Goal: Task Accomplishment & Management: Manage account settings

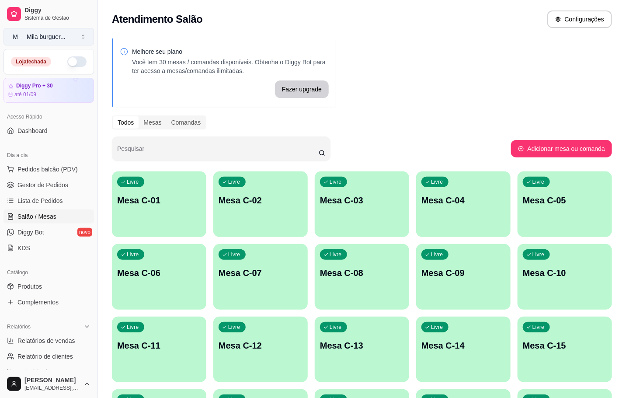
click at [70, 35] on button "M Mila burguer ..." at bounding box center [48, 36] width 90 height 17
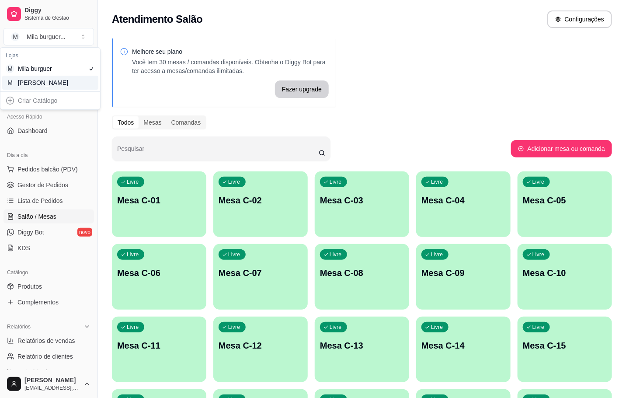
click at [74, 87] on div "M Mila Salgados" at bounding box center [50, 83] width 96 height 14
click at [178, 214] on div "Livre Mesa C-01" at bounding box center [159, 198] width 94 height 55
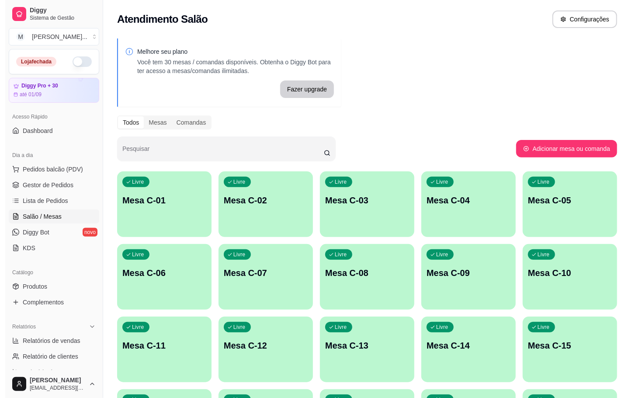
scroll to position [66, 0]
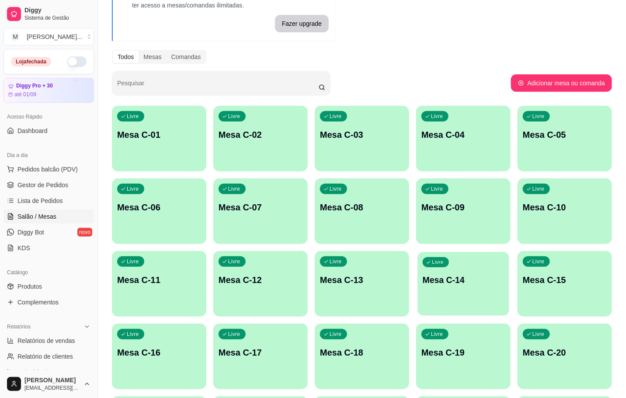
click at [458, 265] on div "Livre Mesa C-14" at bounding box center [463, 278] width 92 height 53
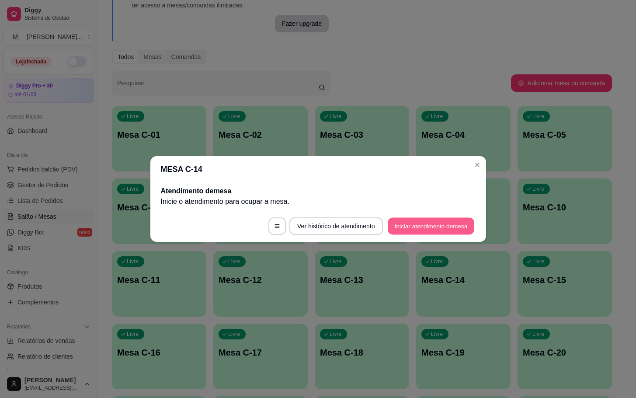
click at [408, 225] on button "Iniciar atendimento de mesa" at bounding box center [431, 226] width 87 height 17
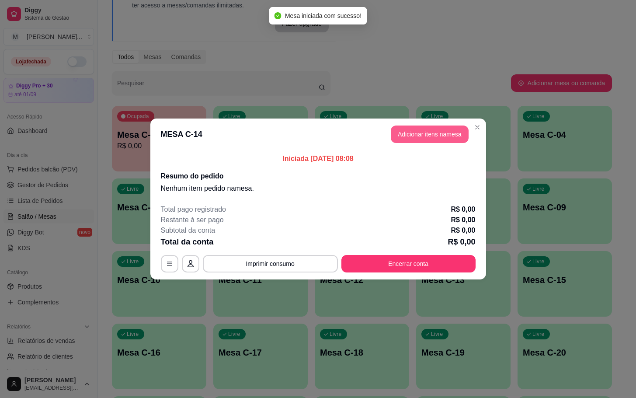
click at [444, 124] on header "MESA C-14 Adicionar itens na mesa" at bounding box center [318, 133] width 336 height 31
click at [447, 125] on header "MESA C-14 Adicionar itens na mesa" at bounding box center [318, 133] width 336 height 31
click at [442, 127] on button "Adicionar itens na mesa" at bounding box center [429, 134] width 75 height 17
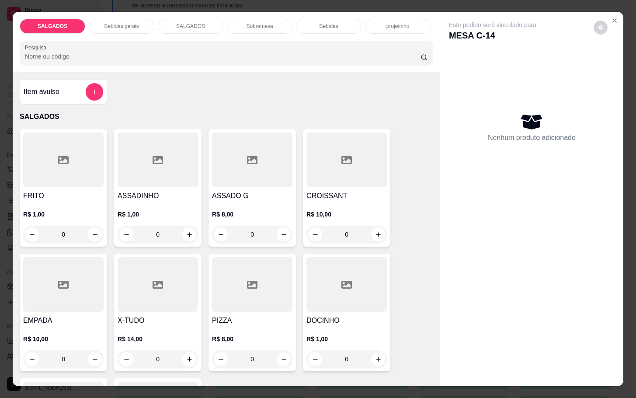
click at [76, 170] on div at bounding box center [63, 159] width 80 height 55
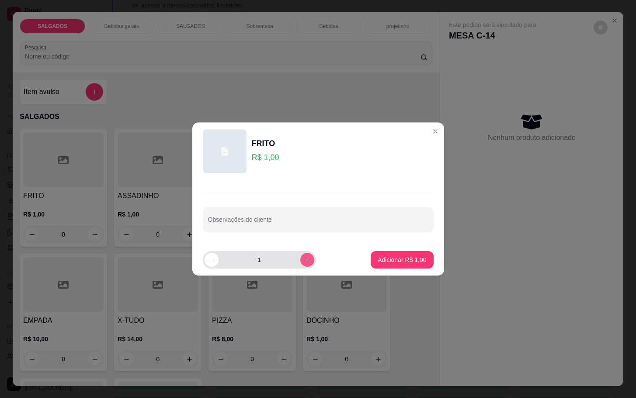
click at [300, 255] on button "increase-product-quantity" at bounding box center [307, 260] width 14 height 14
click at [305, 257] on button "increase-product-quantity" at bounding box center [307, 260] width 14 height 14
click at [307, 258] on div "3" at bounding box center [260, 259] width 110 height 17
click at [304, 258] on button "increase-product-quantity" at bounding box center [307, 260] width 14 height 14
click at [304, 258] on icon "increase-product-quantity" at bounding box center [307, 260] width 7 height 7
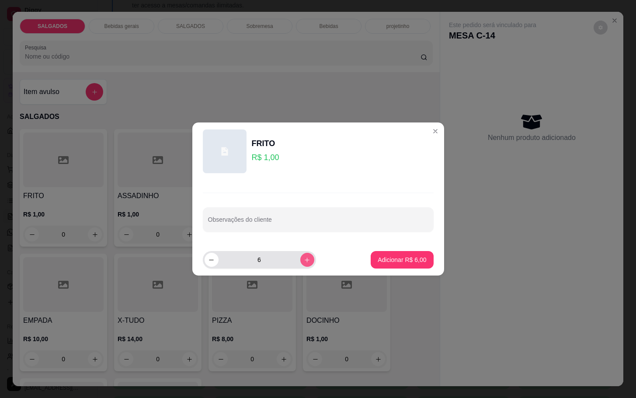
click at [304, 258] on icon "increase-product-quantity" at bounding box center [307, 260] width 7 height 7
type input "10"
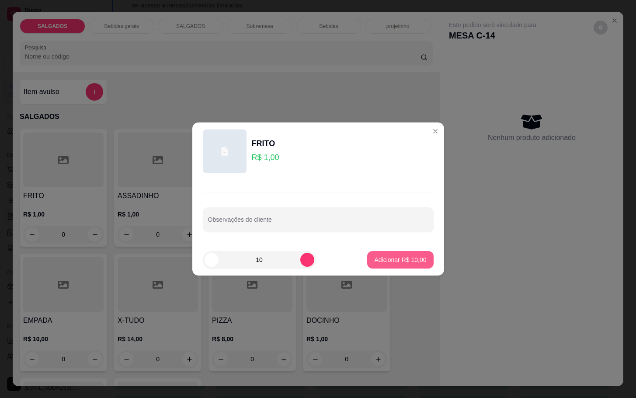
click at [369, 265] on button "Adicionar R$ 10,00" at bounding box center [400, 259] width 66 height 17
type input "10"
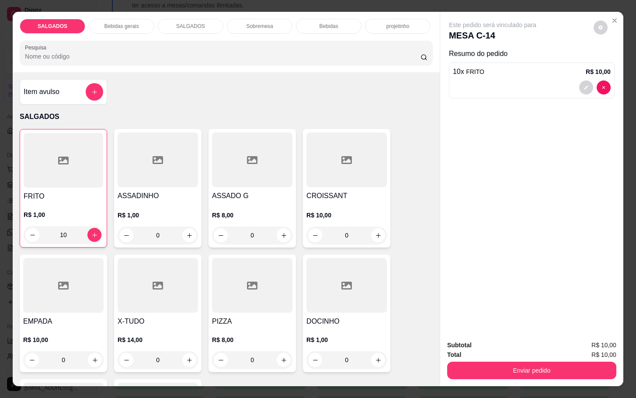
click at [126, 23] on p "Bebidas gerais" at bounding box center [121, 26] width 35 height 7
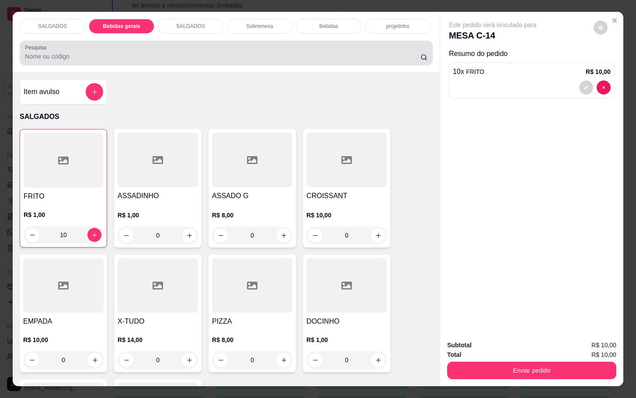
scroll to position [21, 0]
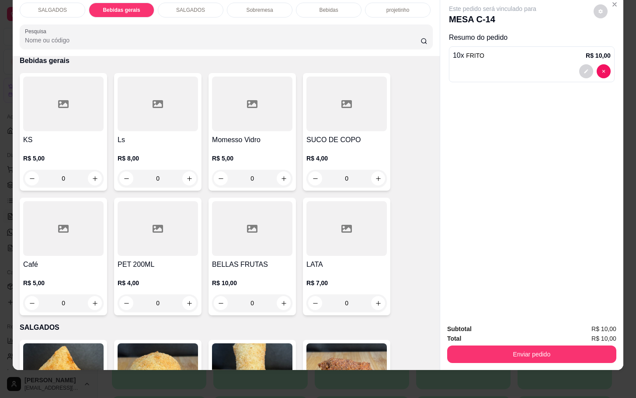
click at [80, 233] on div at bounding box center [63, 228] width 80 height 55
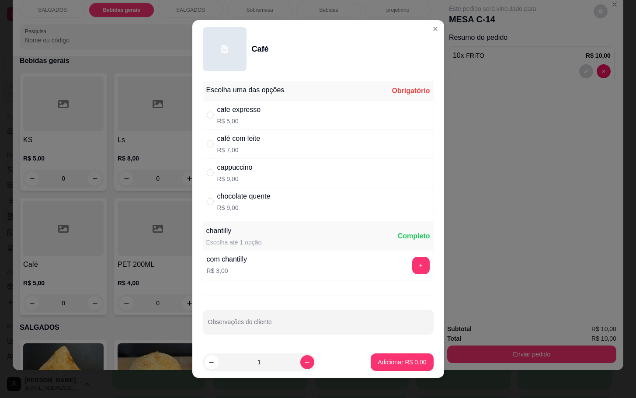
click at [231, 146] on p "R$ 7,00" at bounding box center [238, 150] width 43 height 9
radio input "true"
click at [300, 355] on button "increase-product-quantity" at bounding box center [307, 362] width 14 height 14
type input "2"
click at [352, 361] on footer "2 Adicionar R$ 14,00" at bounding box center [318, 361] width 252 height 31
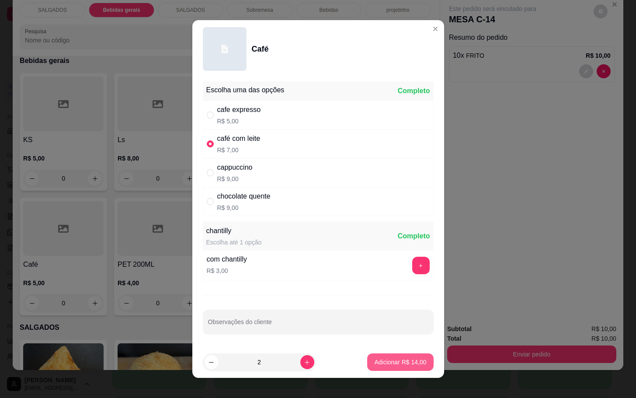
click at [374, 362] on p "Adicionar R$ 14,00" at bounding box center [400, 362] width 52 height 9
type input "2"
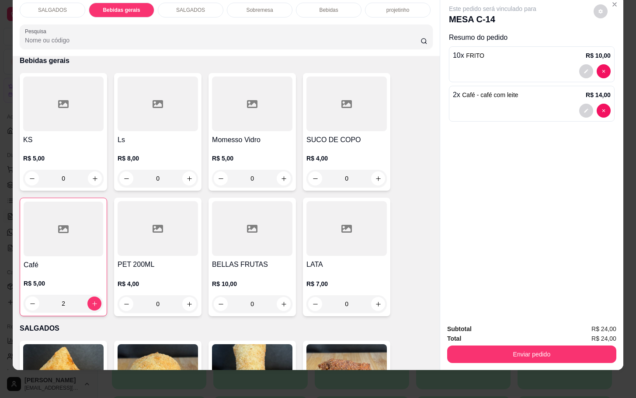
click at [523, 334] on div "Total R$ 24,00" at bounding box center [531, 339] width 169 height 10
click at [549, 353] on div "Subtotal R$ 24,00 Total R$ 24,00 Enviar pedido" at bounding box center [531, 343] width 183 height 53
click at [519, 345] on button "Enviar pedido" at bounding box center [532, 353] width 164 height 17
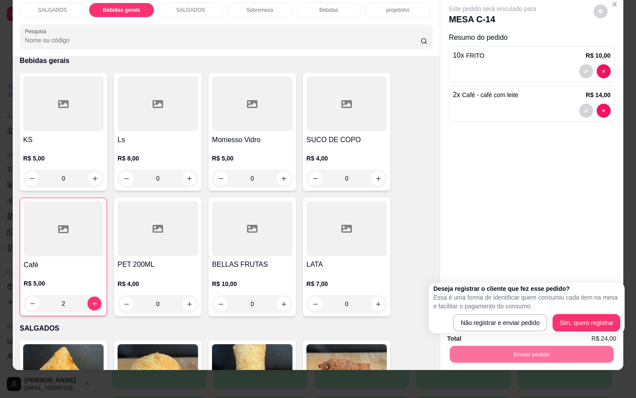
click at [511, 343] on div "Enviar pedido" at bounding box center [531, 353] width 169 height 20
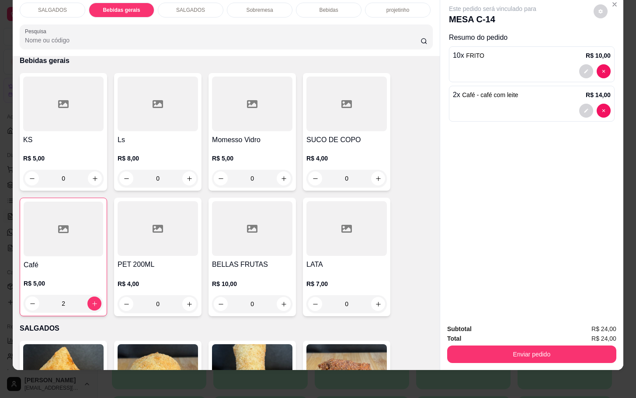
click at [515, 334] on div "Total R$ 24,00" at bounding box center [531, 339] width 169 height 10
click at [517, 345] on button "Enviar pedido" at bounding box center [531, 353] width 169 height 17
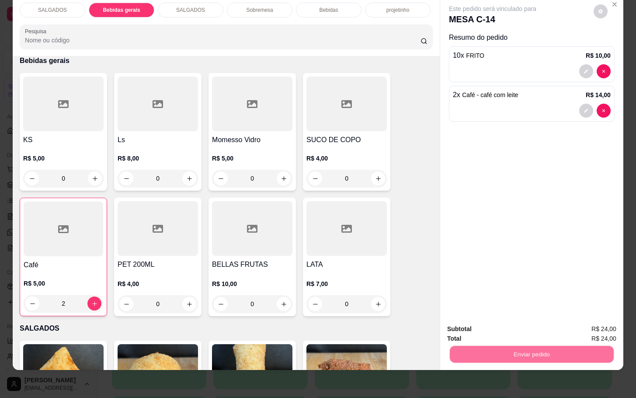
click at [515, 327] on button "Não registrar e enviar pedido" at bounding box center [501, 323] width 91 height 17
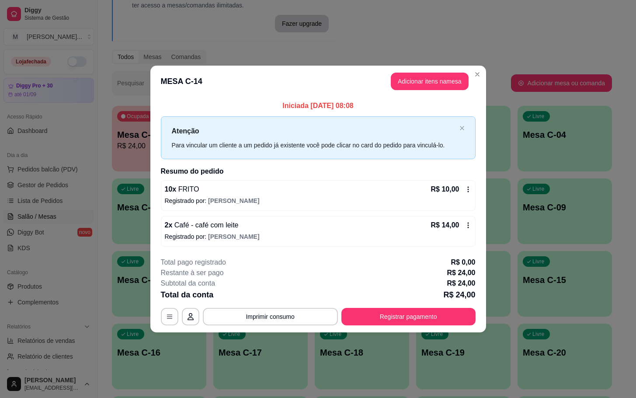
click at [462, 309] on button "Registrar pagamento" at bounding box center [408, 316] width 134 height 17
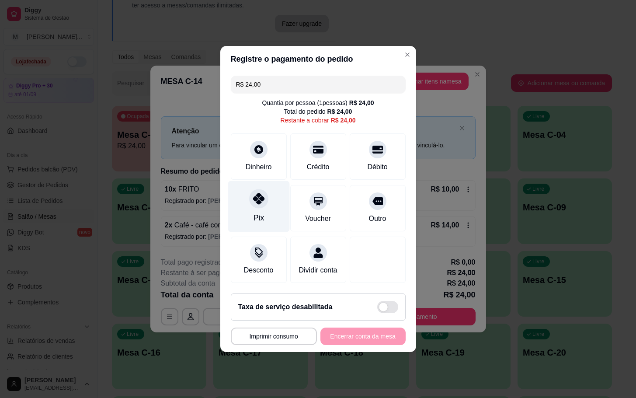
drag, startPoint x: 253, startPoint y: 201, endPoint x: 257, endPoint y: 195, distance: 6.6
click at [254, 200] on div at bounding box center [258, 198] width 19 height 19
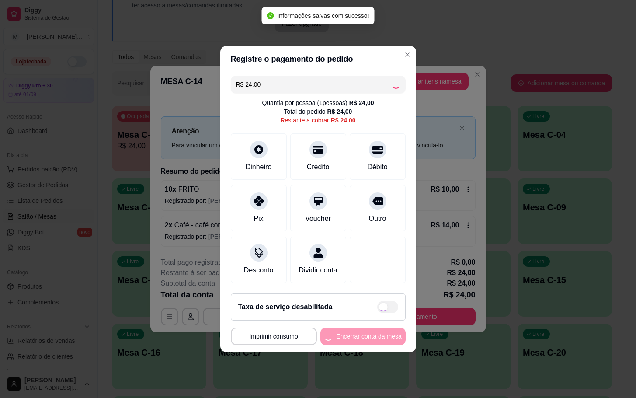
type input "R$ 0,00"
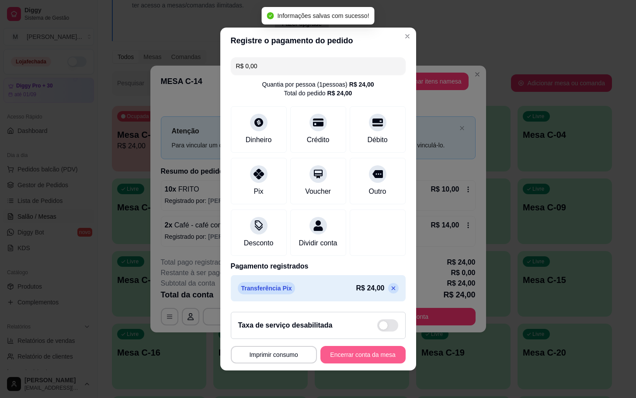
click at [335, 358] on button "Encerrar conta da mesa" at bounding box center [362, 354] width 85 height 17
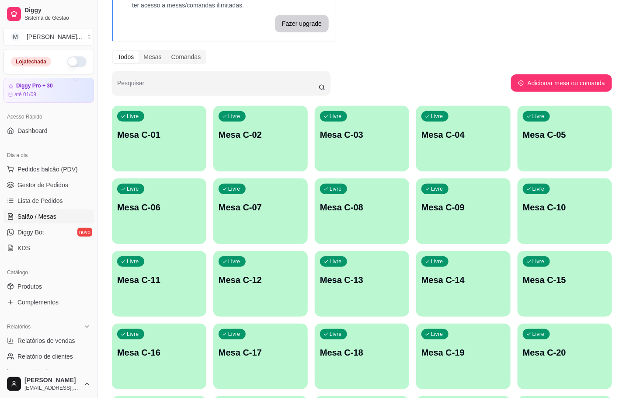
click at [556, 140] on p "Mesa C-05" at bounding box center [565, 135] width 84 height 12
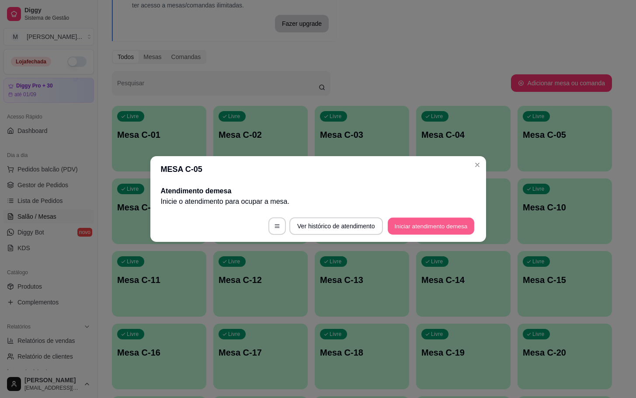
click at [429, 231] on button "Iniciar atendimento de mesa" at bounding box center [431, 226] width 87 height 17
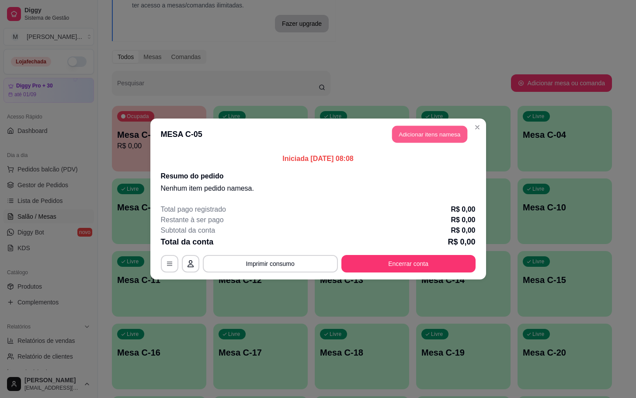
click at [416, 140] on button "Adicionar itens na mesa" at bounding box center [429, 134] width 75 height 17
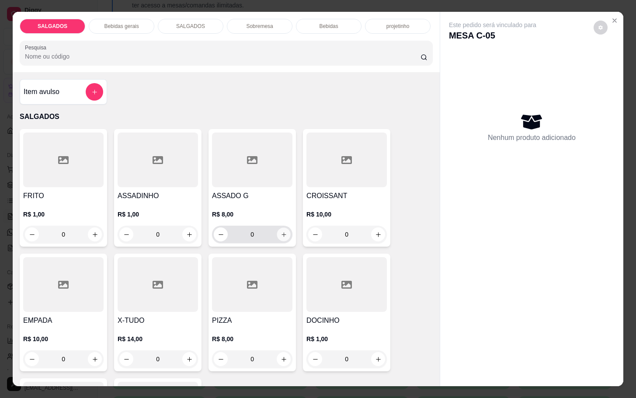
click at [282, 233] on icon "increase-product-quantity" at bounding box center [284, 234] width 7 height 7
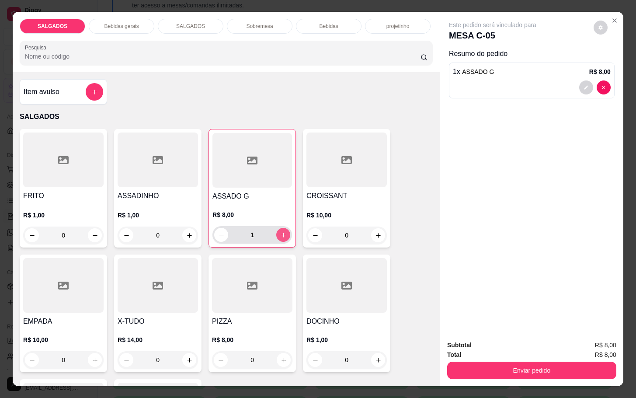
click at [282, 233] on button "increase-product-quantity" at bounding box center [283, 235] width 14 height 14
type input "2"
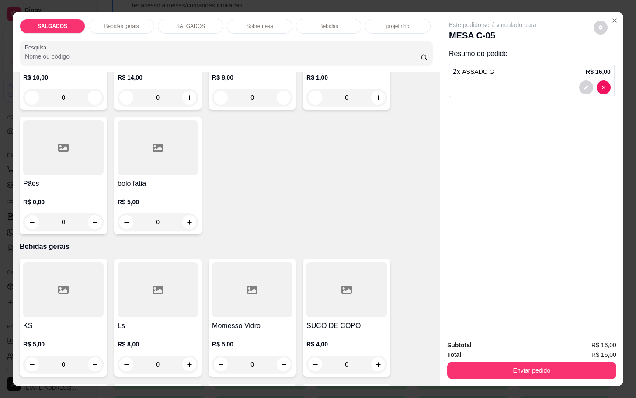
scroll to position [328, 0]
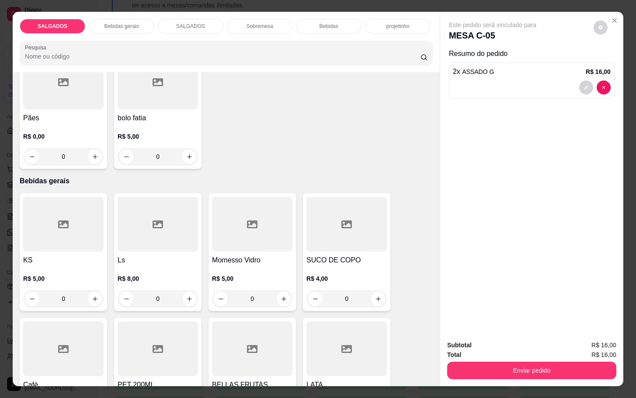
click at [327, 236] on div at bounding box center [346, 224] width 80 height 55
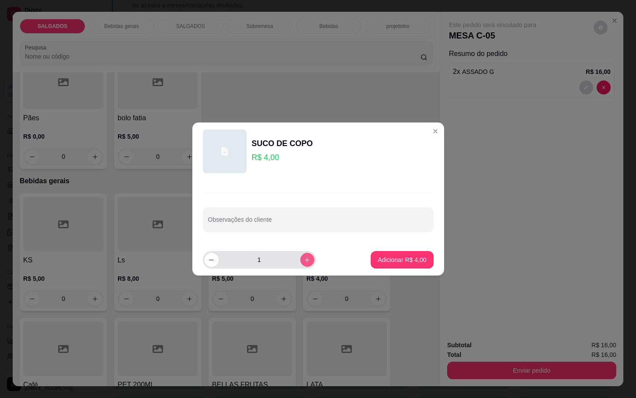
click at [304, 260] on icon "increase-product-quantity" at bounding box center [307, 260] width 7 height 7
type input "2"
click at [393, 261] on p "Adicionar R$ 8,00" at bounding box center [402, 259] width 49 height 9
type input "2"
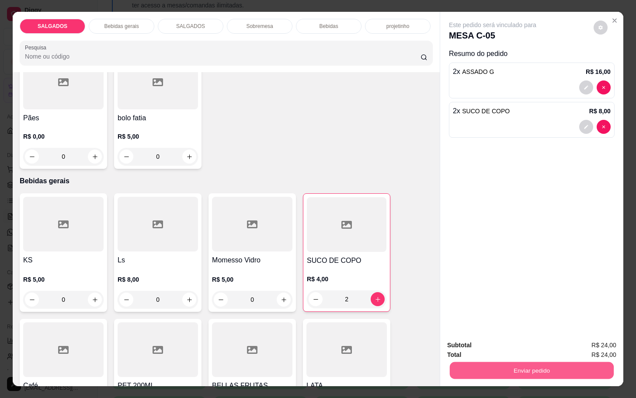
click at [505, 363] on button "Enviar pedido" at bounding box center [532, 370] width 164 height 17
click at [492, 348] on button "Não registrar e enviar pedido" at bounding box center [501, 344] width 88 height 16
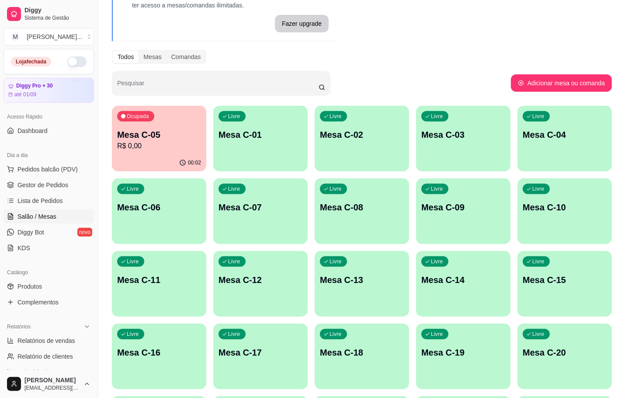
click at [467, 290] on div "Livre Mesa C-14" at bounding box center [463, 278] width 94 height 55
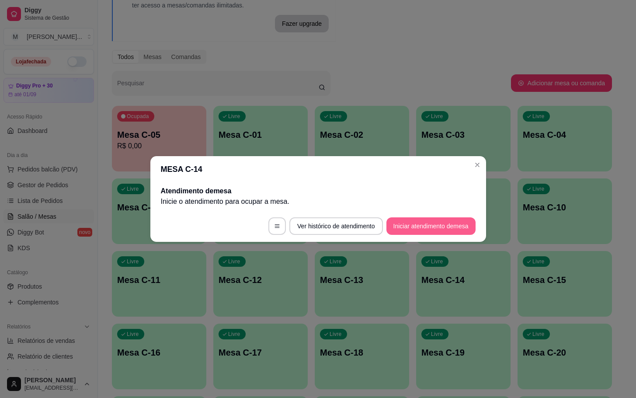
click at [411, 223] on button "Iniciar atendimento de mesa" at bounding box center [430, 225] width 89 height 17
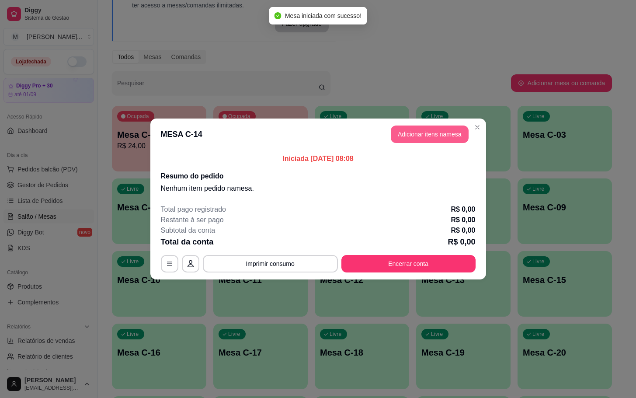
click at [413, 136] on button "Adicionar itens na mesa" at bounding box center [430, 133] width 78 height 17
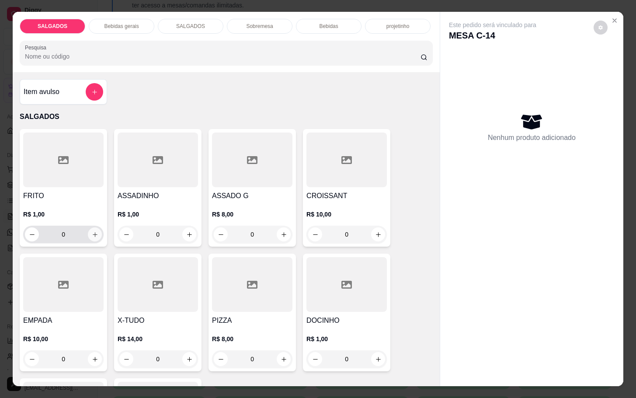
click at [88, 227] on button "increase-product-quantity" at bounding box center [95, 234] width 14 height 14
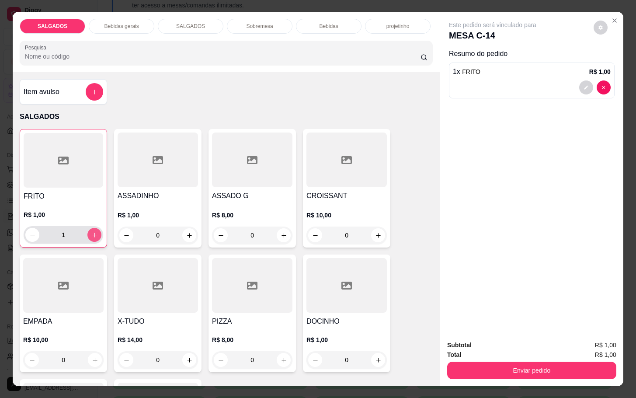
click at [88, 228] on button "increase-product-quantity" at bounding box center [94, 235] width 14 height 14
click at [88, 228] on button "increase-product-quantity" at bounding box center [95, 235] width 14 height 14
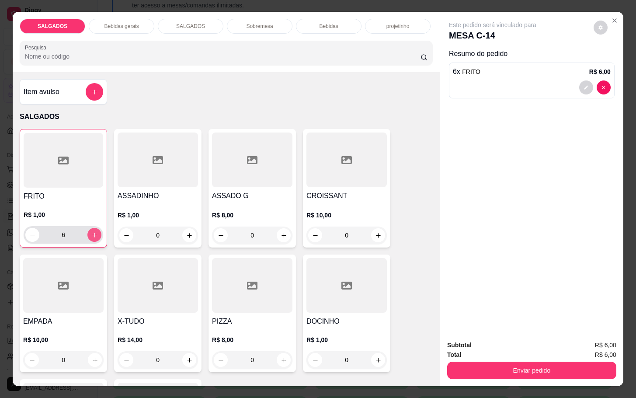
click at [88, 228] on button "increase-product-quantity" at bounding box center [94, 235] width 14 height 14
click at [88, 228] on button "increase-product-quantity" at bounding box center [95, 235] width 14 height 14
click at [88, 228] on button "increase-product-quantity" at bounding box center [94, 235] width 14 height 14
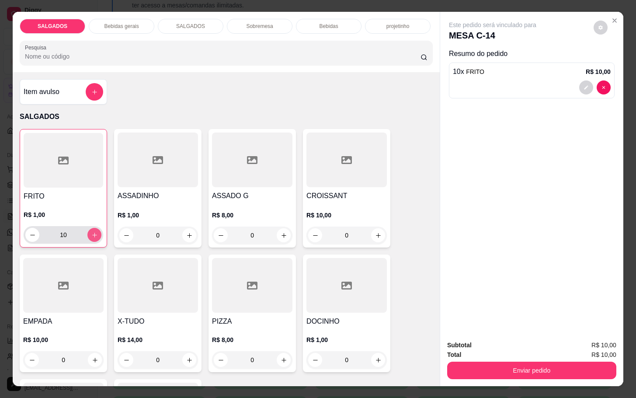
type input "11"
click at [186, 232] on icon "increase-product-quantity" at bounding box center [189, 235] width 7 height 7
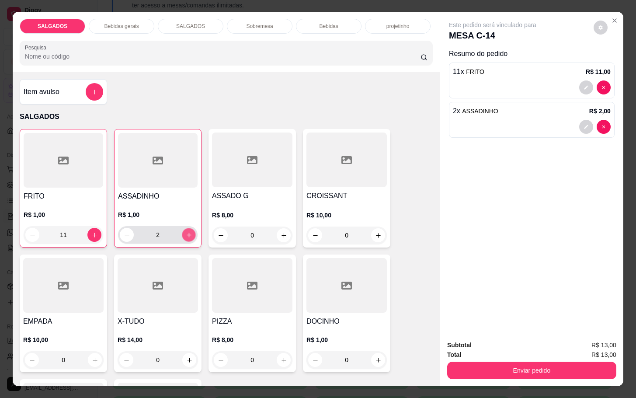
click at [186, 232] on icon "increase-product-quantity" at bounding box center [189, 235] width 7 height 7
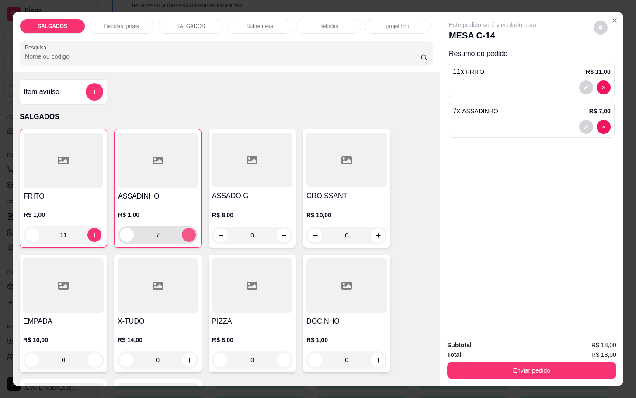
click at [186, 232] on icon "increase-product-quantity" at bounding box center [189, 235] width 7 height 7
type input "10"
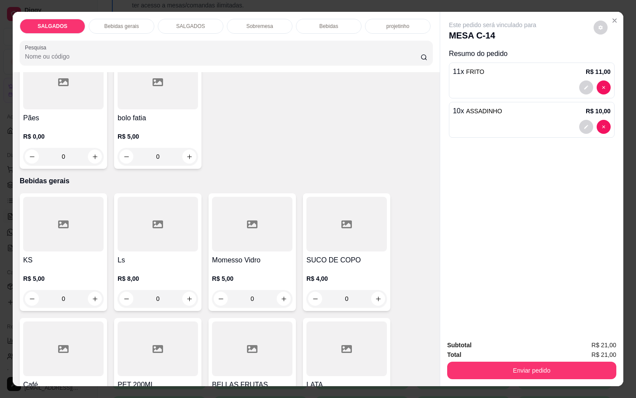
scroll to position [393, 0]
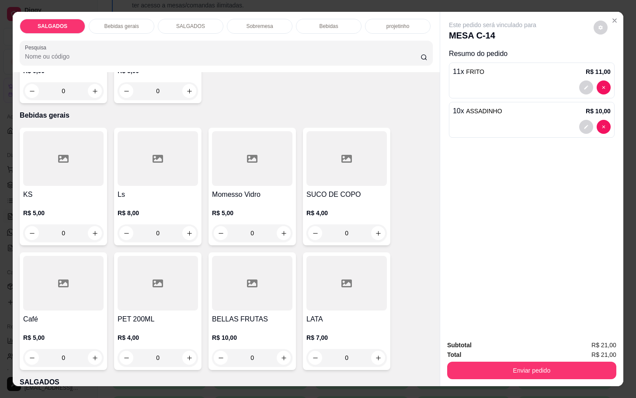
click at [71, 181] on div at bounding box center [63, 158] width 80 height 55
click at [51, 309] on div "Café R$ 5,00 0" at bounding box center [63, 311] width 87 height 118
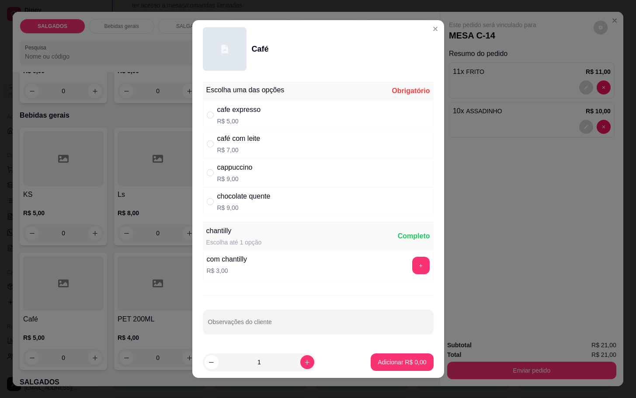
click at [241, 150] on p "R$ 7,00" at bounding box center [238, 150] width 43 height 9
radio input "true"
click at [385, 355] on button "Adicionar R$ 7,00" at bounding box center [402, 361] width 63 height 17
type input "1"
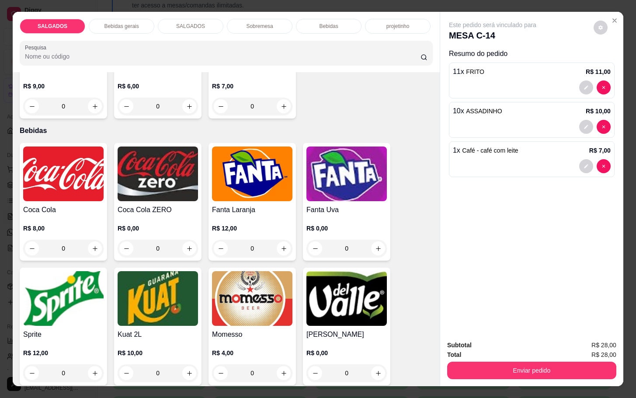
scroll to position [1639, 0]
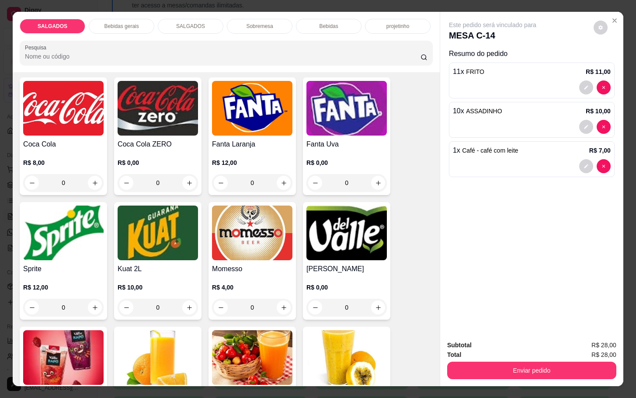
click at [345, 235] on img at bounding box center [346, 232] width 80 height 55
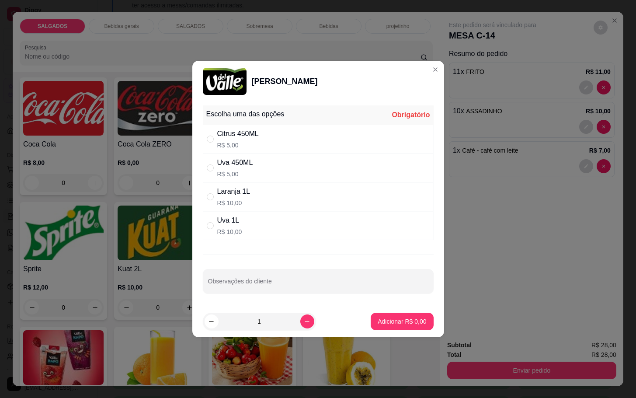
click at [253, 122] on div "Escolha uma das opções Obrigatório" at bounding box center [318, 114] width 231 height 19
click at [253, 144] on p "R$ 5,00" at bounding box center [238, 145] width 42 height 9
radio input "true"
click at [379, 320] on p "Adicionar R$ 5,00" at bounding box center [402, 321] width 47 height 8
type input "1"
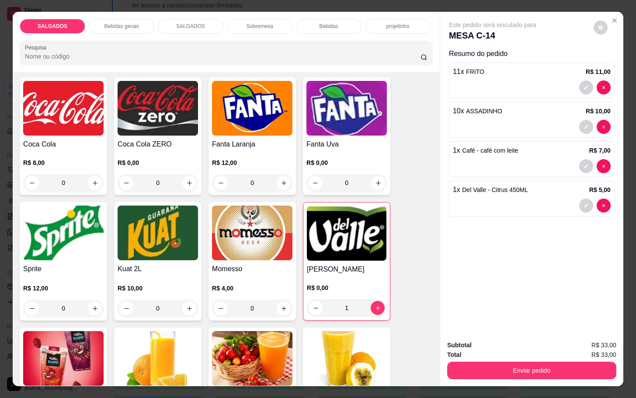
click at [59, 113] on img at bounding box center [63, 108] width 80 height 55
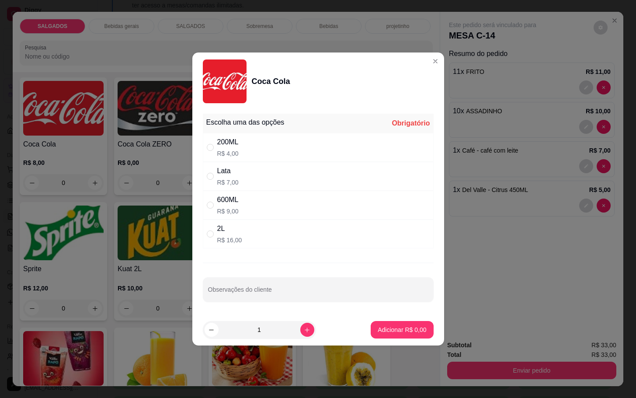
click at [239, 137] on div "200ML" at bounding box center [227, 142] width 21 height 10
radio input "true"
click at [386, 327] on p "Adicionar R$ 4,00" at bounding box center [402, 329] width 47 height 8
type input "1"
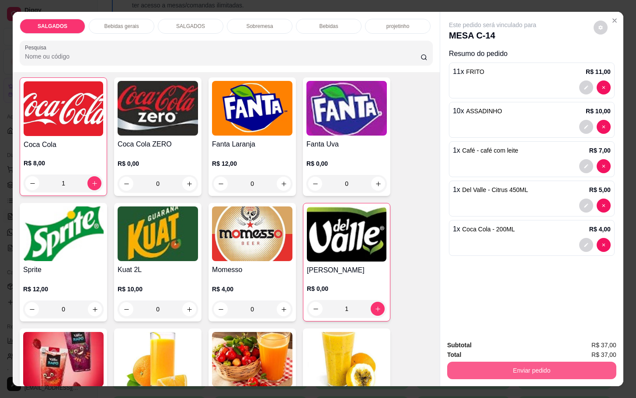
click at [467, 362] on button "Enviar pedido" at bounding box center [531, 370] width 169 height 17
click at [469, 348] on button "Não registrar e enviar pedido" at bounding box center [501, 344] width 91 height 17
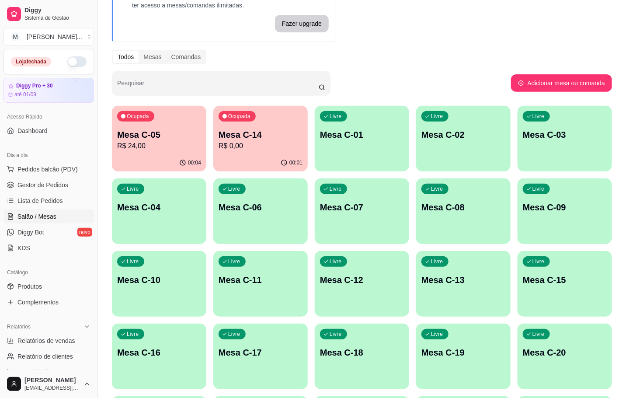
click at [195, 154] on button "Ocupada Mesa C-05 R$ 24,00 00:04" at bounding box center [159, 139] width 94 height 66
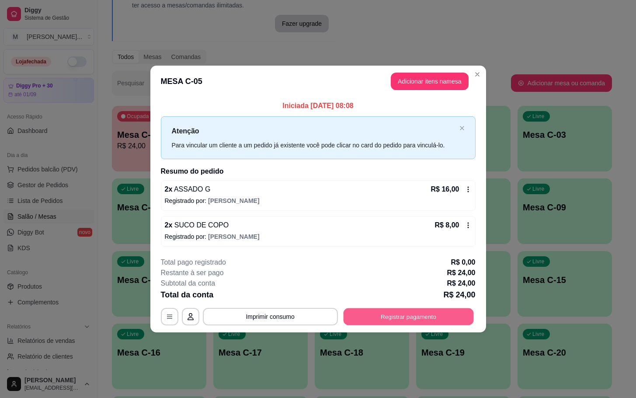
click at [404, 317] on button "Registrar pagamento" at bounding box center [408, 316] width 130 height 17
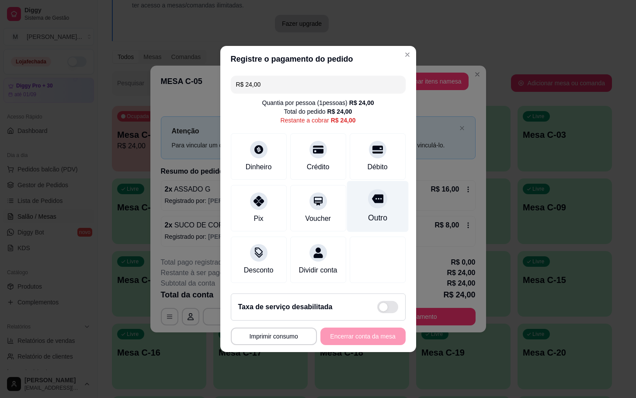
click at [374, 201] on div at bounding box center [377, 198] width 19 height 19
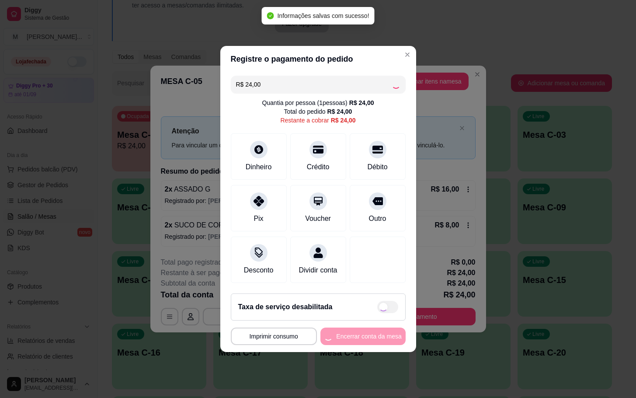
type input "R$ 0,00"
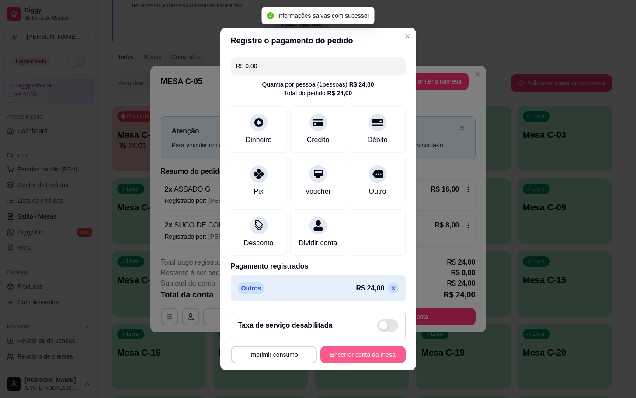
click at [378, 363] on button "Encerrar conta da mesa" at bounding box center [362, 354] width 85 height 17
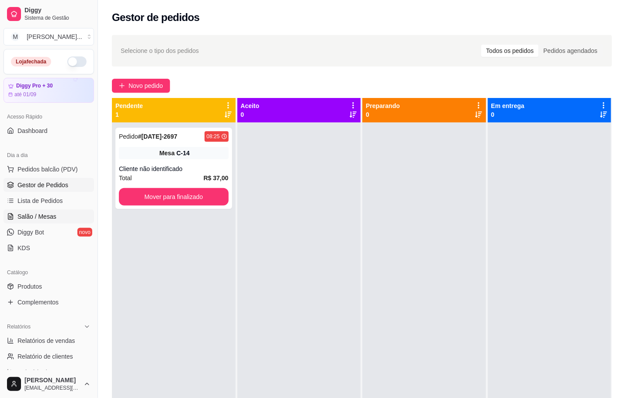
click at [27, 221] on span "Salão / Mesas" at bounding box center [36, 216] width 39 height 9
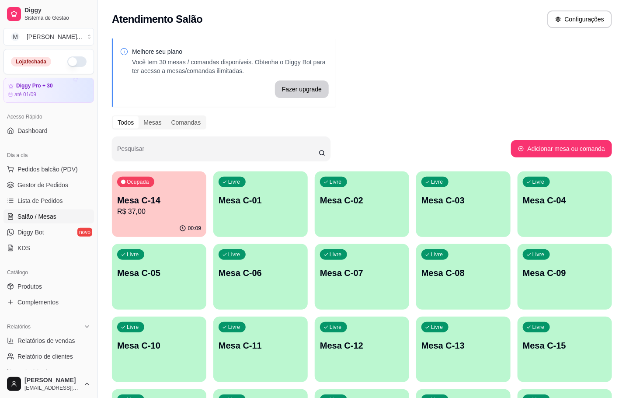
click at [176, 222] on div "00:09" at bounding box center [159, 228] width 94 height 17
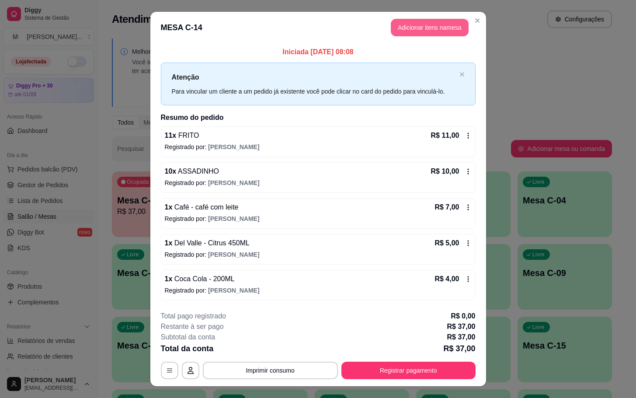
click at [416, 19] on button "Adicionar itens na mesa" at bounding box center [430, 27] width 78 height 17
click at [420, 47] on p "Iniciada [DATE] 08:08" at bounding box center [318, 52] width 315 height 10
click at [420, 33] on button "Adicionar itens na mesa" at bounding box center [430, 27] width 78 height 17
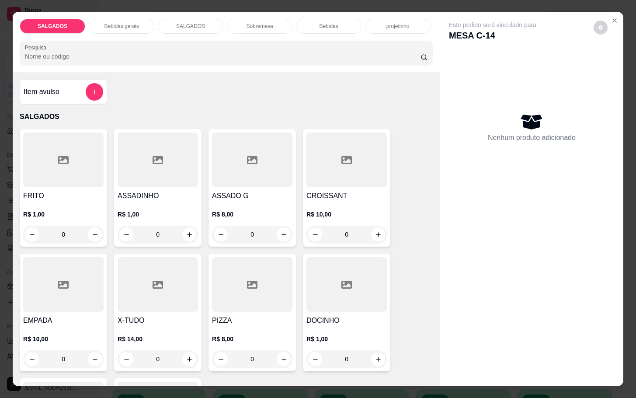
click at [73, 191] on h4 "FRITO" at bounding box center [63, 196] width 80 height 10
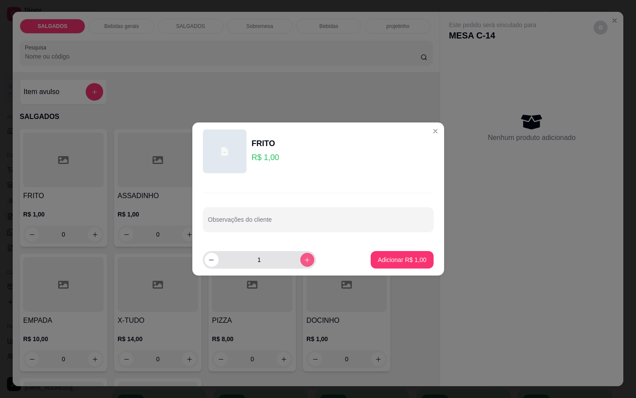
click at [304, 257] on icon "increase-product-quantity" at bounding box center [307, 260] width 7 height 7
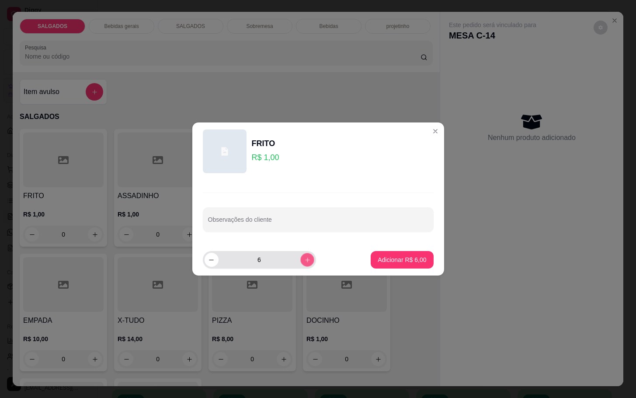
click at [304, 257] on icon "increase-product-quantity" at bounding box center [307, 260] width 7 height 7
click at [290, 257] on div "10" at bounding box center [260, 259] width 110 height 17
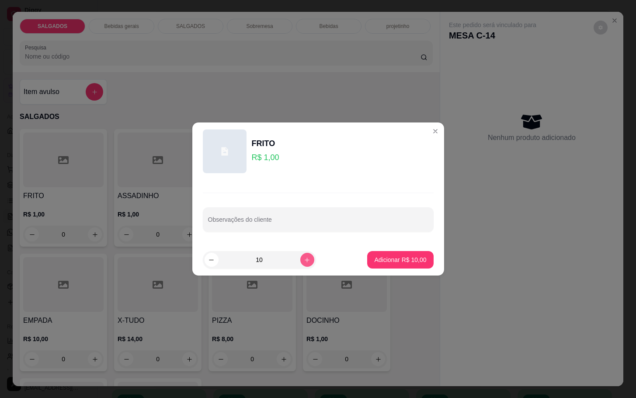
click at [304, 261] on icon "increase-product-quantity" at bounding box center [307, 260] width 7 height 7
click at [303, 264] on button "increase-product-quantity" at bounding box center [307, 260] width 14 height 14
type input "13"
click at [393, 262] on p "Adicionar R$ 13,00" at bounding box center [400, 259] width 52 height 9
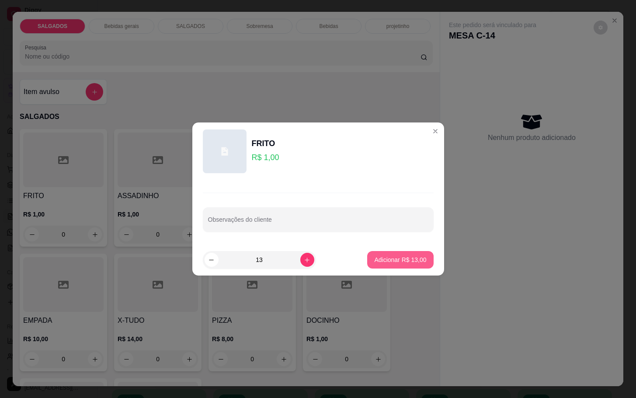
type input "13"
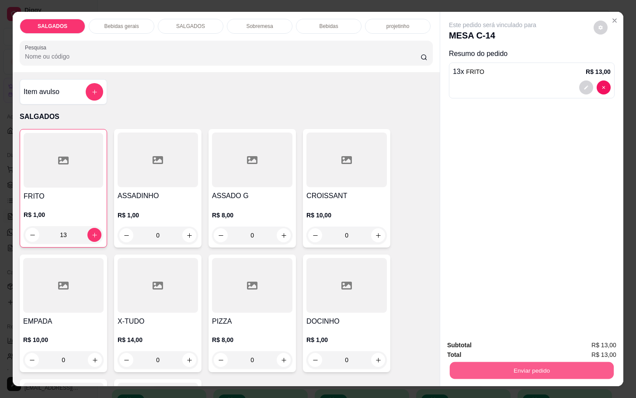
click at [546, 370] on button "Enviar pedido" at bounding box center [532, 370] width 164 height 17
click at [524, 348] on button "Não registrar e enviar pedido" at bounding box center [501, 344] width 91 height 17
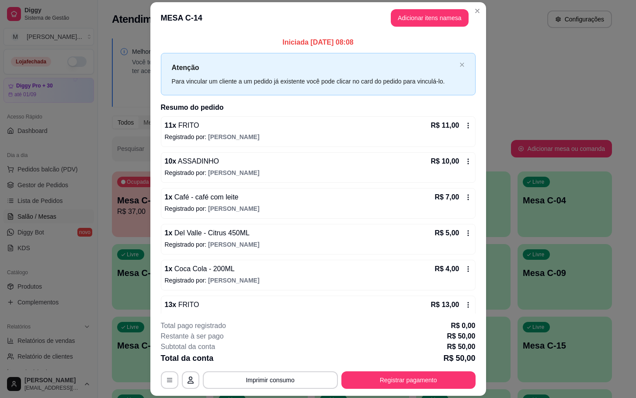
click at [416, 5] on header "MESA C-14 Adicionar itens na mesa" at bounding box center [318, 17] width 336 height 31
drag, startPoint x: 422, startPoint y: 5, endPoint x: 435, endPoint y: 12, distance: 14.9
click at [425, 5] on header "MESA C-14 Adicionar itens na mesa" at bounding box center [318, 17] width 336 height 31
click at [437, 14] on button "Adicionar itens na mesa" at bounding box center [430, 17] width 78 height 17
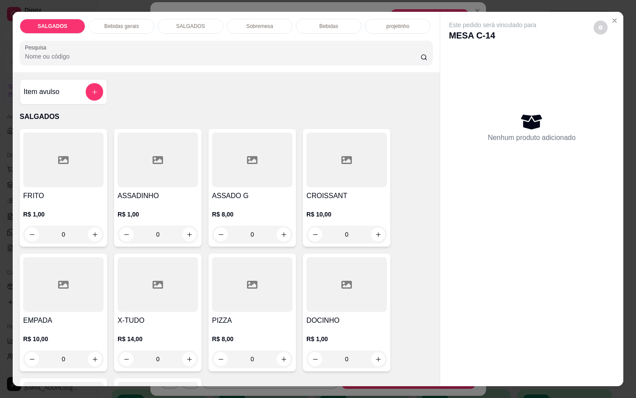
click at [69, 181] on div at bounding box center [63, 159] width 80 height 55
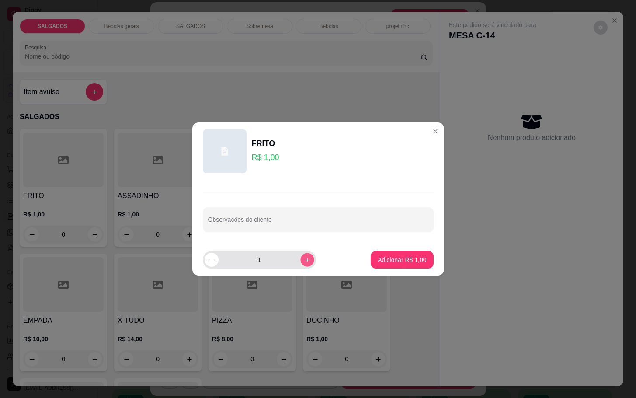
click at [300, 261] on button "increase-product-quantity" at bounding box center [307, 260] width 14 height 14
type input "3"
click at [378, 261] on p "Adicionar R$ 3,00" at bounding box center [402, 259] width 49 height 9
type input "3"
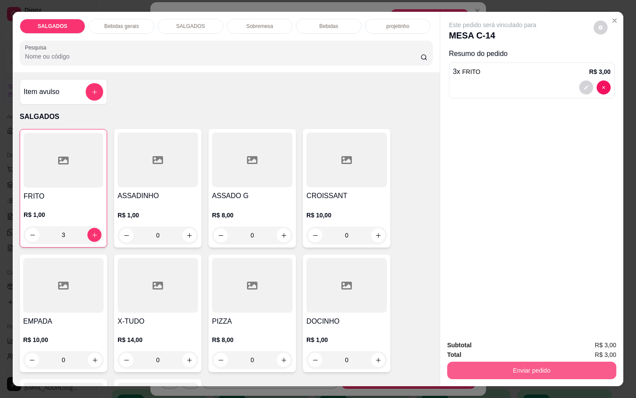
click at [509, 364] on button "Enviar pedido" at bounding box center [531, 370] width 169 height 17
click at [498, 349] on button "Não registrar e enviar pedido" at bounding box center [501, 344] width 88 height 16
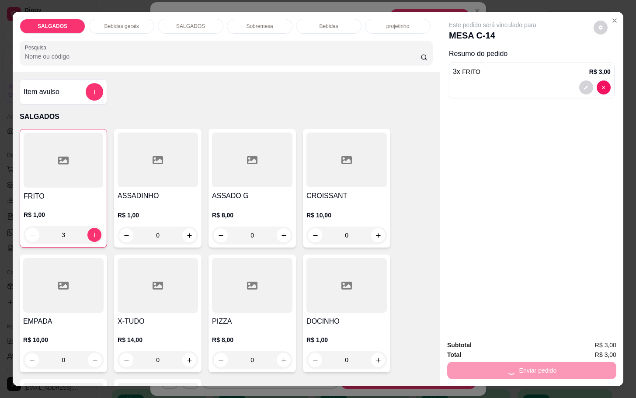
click at [467, 340] on div "Subtotal R$ 3,00" at bounding box center [531, 345] width 169 height 10
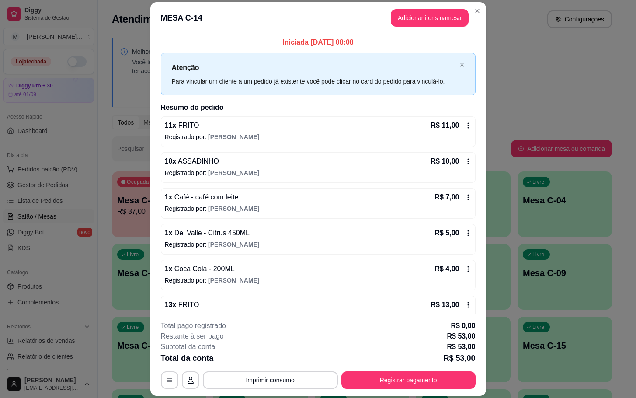
scroll to position [54, 0]
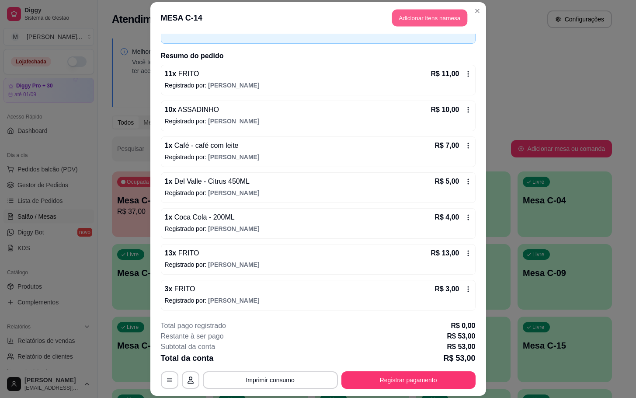
click at [431, 25] on button "Adicionar itens na mesa" at bounding box center [429, 17] width 75 height 17
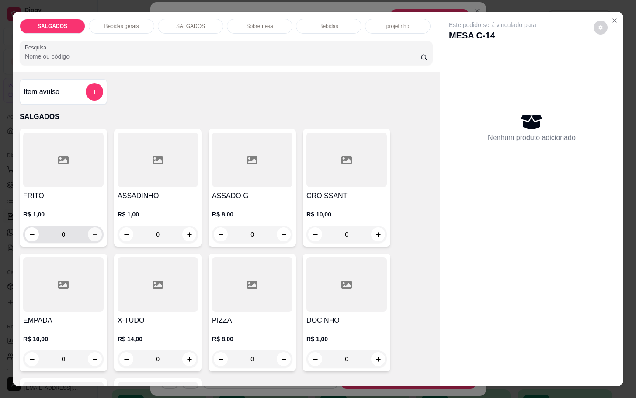
click at [92, 231] on icon "increase-product-quantity" at bounding box center [95, 234] width 7 height 7
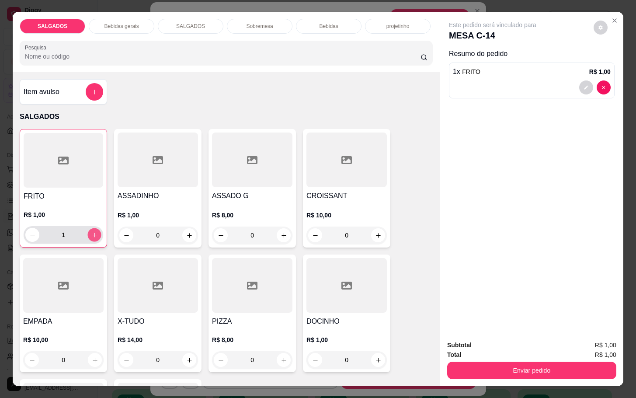
click at [91, 232] on icon "increase-product-quantity" at bounding box center [94, 235] width 7 height 7
type input "3"
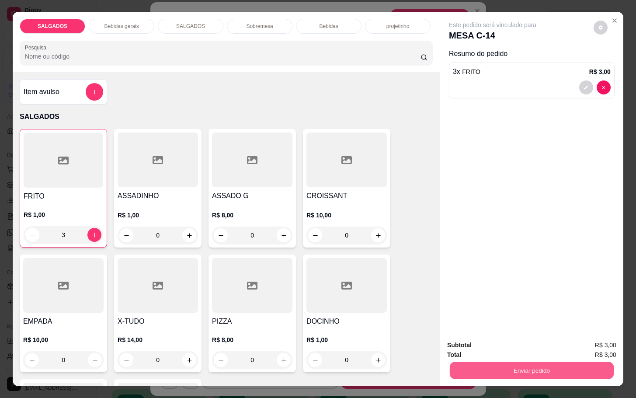
click at [549, 362] on button "Enviar pedido" at bounding box center [532, 370] width 164 height 17
click at [530, 346] on button "Não registrar e enviar pedido" at bounding box center [501, 344] width 88 height 16
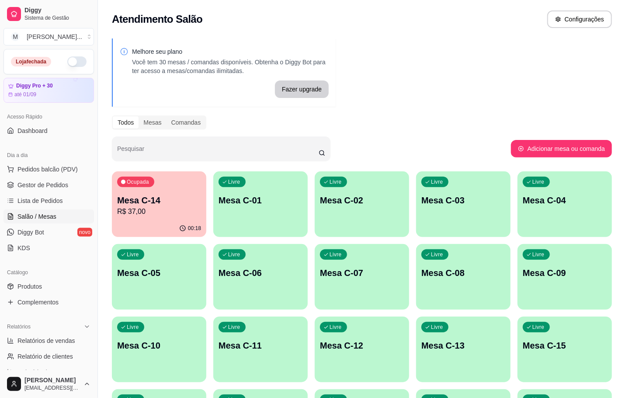
click at [193, 225] on p "00:18" at bounding box center [194, 228] width 13 height 7
click at [169, 280] on div "Livre Mesa C-05" at bounding box center [159, 271] width 92 height 53
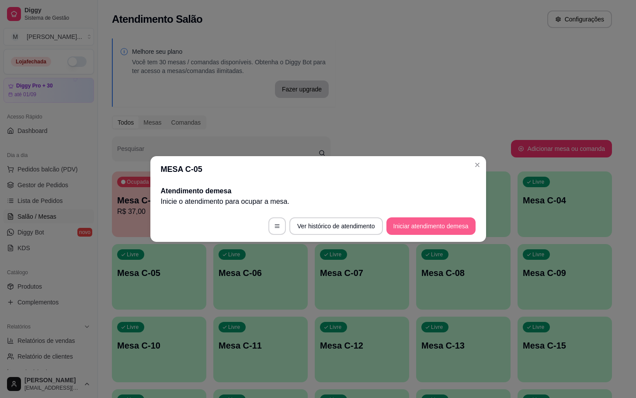
click at [432, 223] on button "Iniciar atendimento de mesa" at bounding box center [430, 225] width 89 height 17
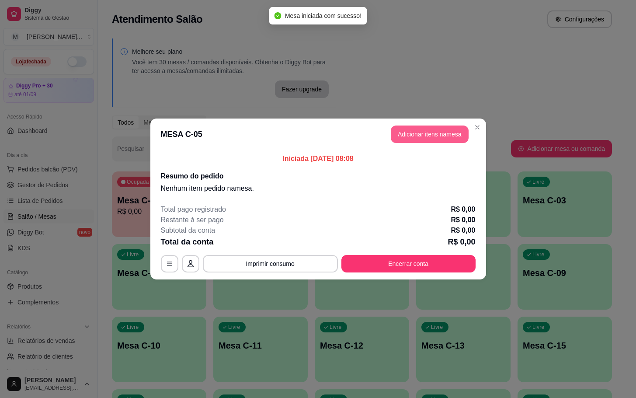
click at [442, 132] on button "Adicionar itens na mesa" at bounding box center [430, 133] width 78 height 17
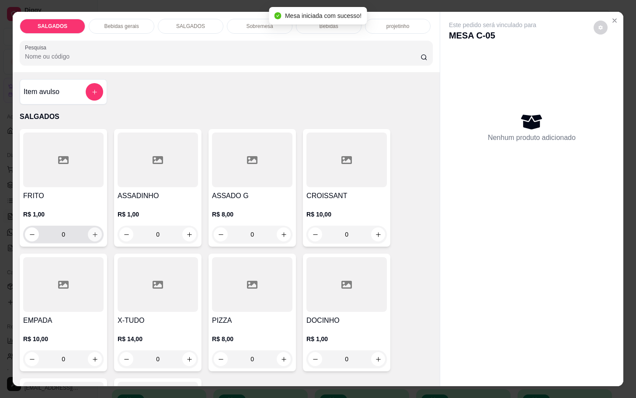
click at [45, 227] on div "0" at bounding box center [63, 234] width 77 height 17
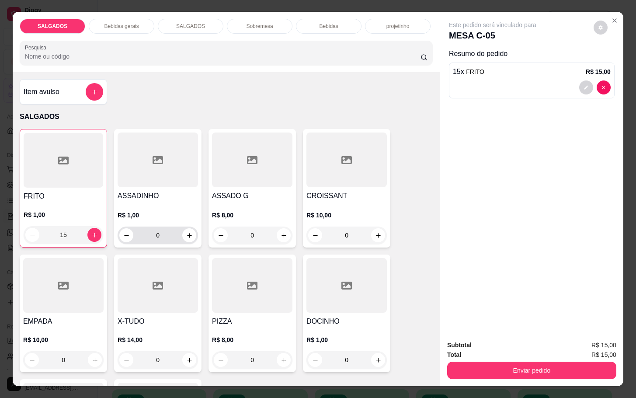
type input "15"
click at [169, 231] on input "0" at bounding box center [157, 234] width 49 height 17
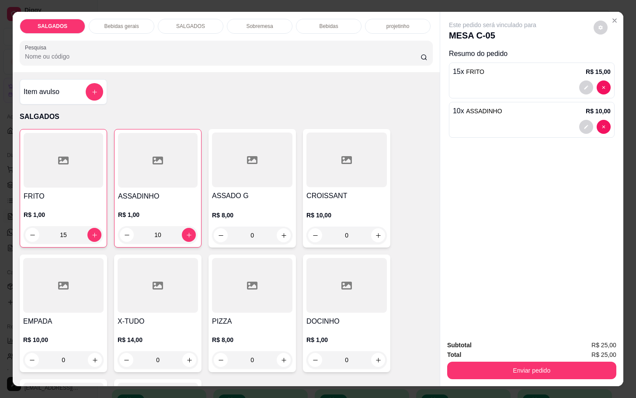
type input "10"
click at [407, 274] on div "FRITO R$ 1,00 15 ASSADINHO R$ 1,00 10 ASSADO G R$ 8,00 0 CROISSANT R$ 10,00 0 E…" at bounding box center [226, 313] width 413 height 368
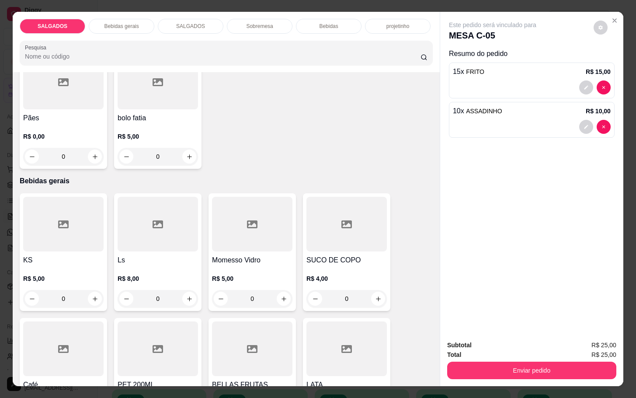
scroll to position [459, 0]
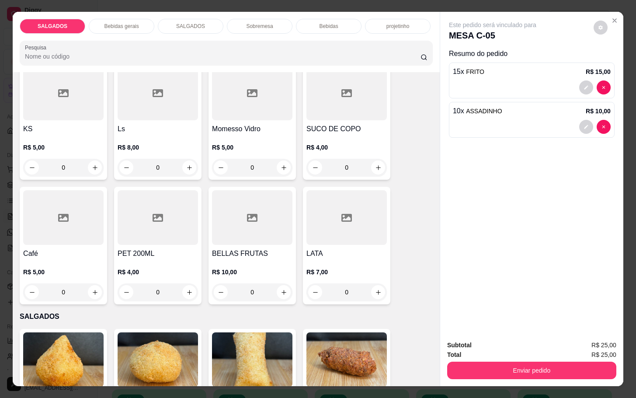
click at [100, 220] on div "Café R$ 5,00 0" at bounding box center [63, 246] width 87 height 118
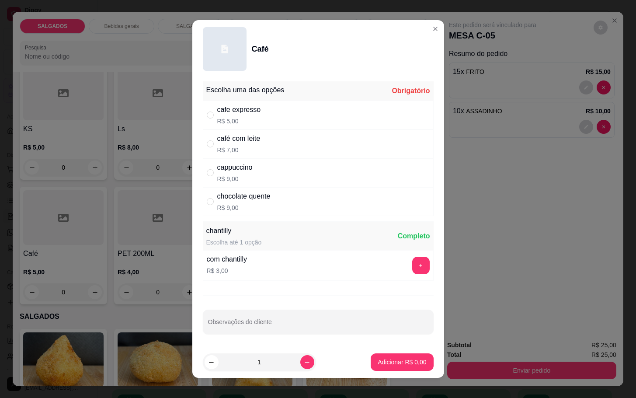
click at [246, 147] on p "R$ 7,00" at bounding box center [238, 150] width 43 height 9
click at [240, 172] on div "cappuccino" at bounding box center [234, 167] width 35 height 10
radio input "false"
radio input "true"
click at [400, 360] on p "Adicionar R$ 9,00" at bounding box center [402, 362] width 49 height 9
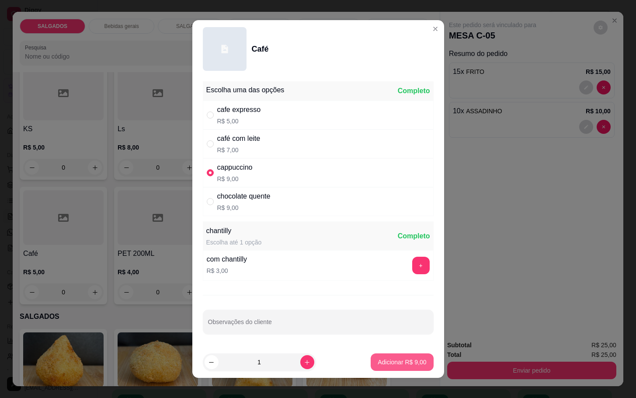
type input "1"
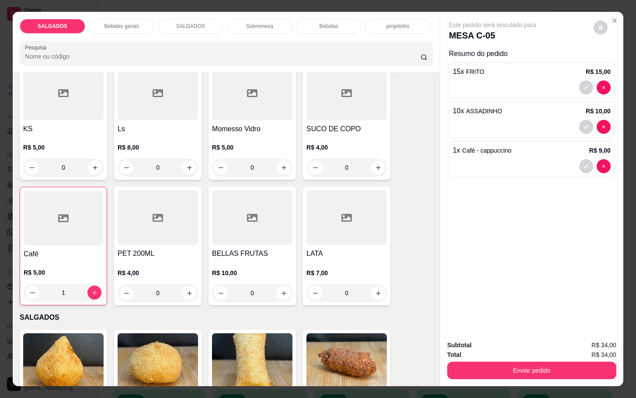
click at [92, 212] on div at bounding box center [64, 218] width 80 height 55
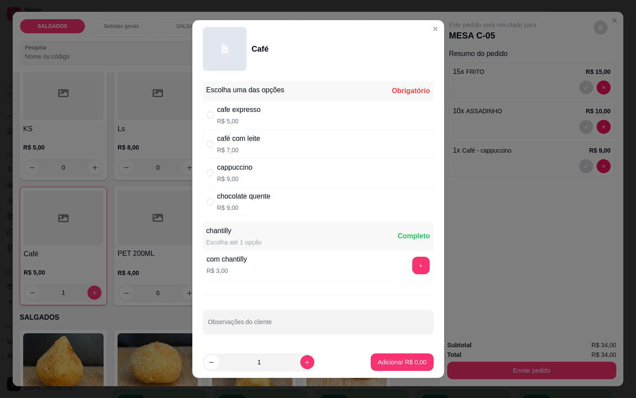
click at [239, 206] on p "R$ 9,00" at bounding box center [243, 207] width 53 height 9
radio input "true"
click at [387, 365] on p "Adicionar R$ 9,00" at bounding box center [402, 362] width 47 height 8
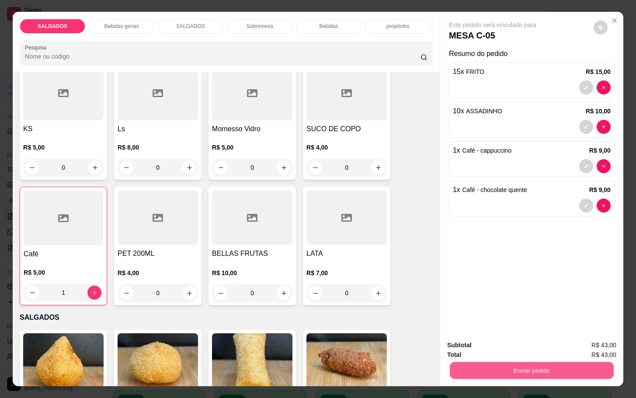
click at [479, 364] on button "Enviar pedido" at bounding box center [532, 370] width 164 height 17
click at [475, 336] on button "Não registrar e enviar pedido" at bounding box center [501, 344] width 91 height 17
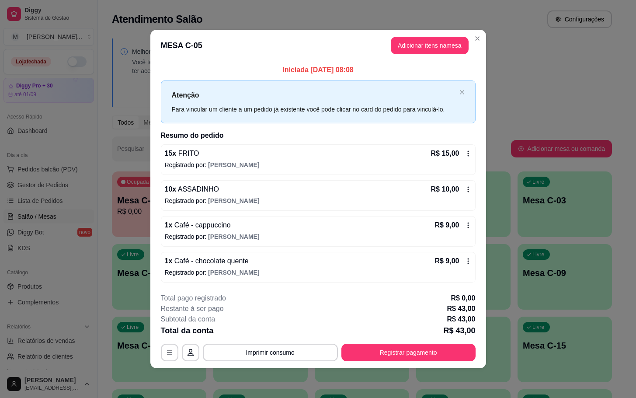
drag, startPoint x: 151, startPoint y: 66, endPoint x: 156, endPoint y: 64, distance: 5.9
click at [156, 64] on div "Iniciada [DATE] 08:08 Atenção Para vincular um cliente a um pedido já existente…" at bounding box center [318, 173] width 336 height 224
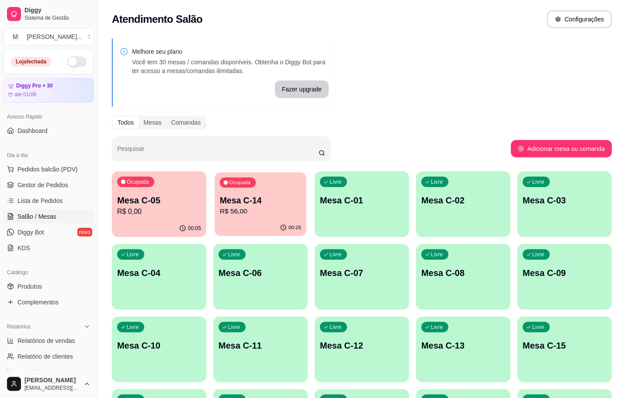
click at [240, 220] on div "00:26" at bounding box center [261, 227] width 92 height 17
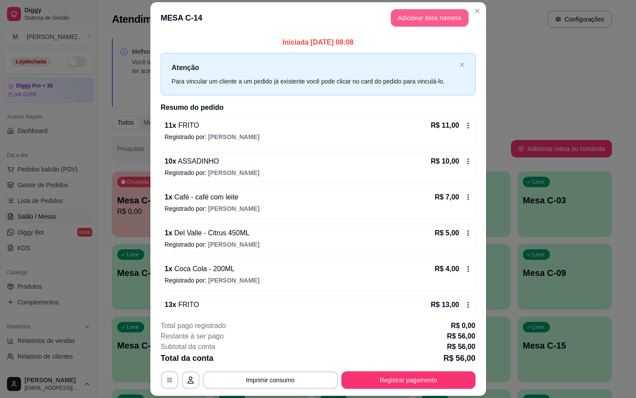
click at [402, 23] on button "Adicionar itens na mesa" at bounding box center [430, 17] width 78 height 17
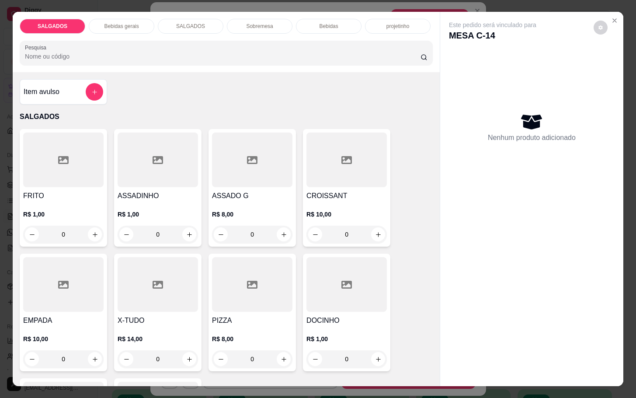
click at [284, 19] on div "Sobremesa" at bounding box center [260, 26] width 66 height 15
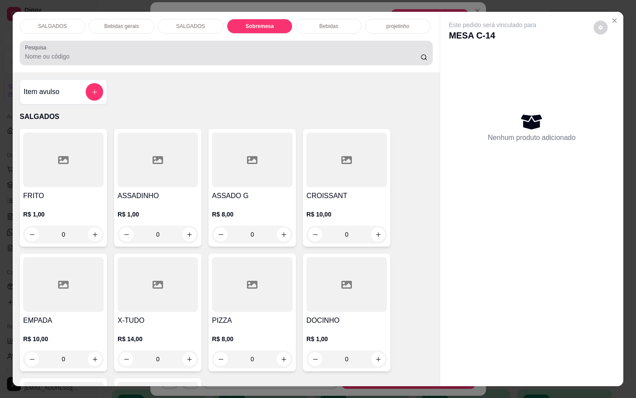
scroll to position [21, 0]
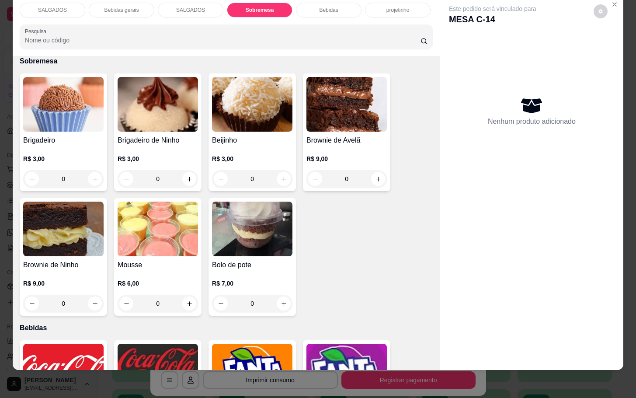
click at [265, 146] on div "R$ 3,00 0" at bounding box center [252, 167] width 80 height 42
click at [174, 216] on img at bounding box center [158, 229] width 80 height 55
click at [293, 160] on div "CHOCOLATE R$ 9,00" at bounding box center [317, 161] width 231 height 29
radio input "true"
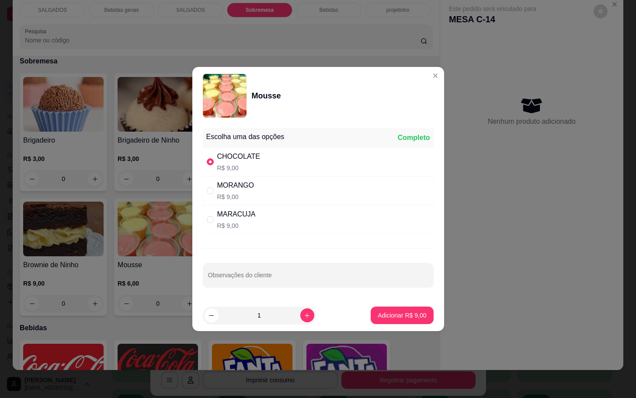
click at [371, 315] on button "Adicionar R$ 9,00" at bounding box center [402, 314] width 63 height 17
type input "1"
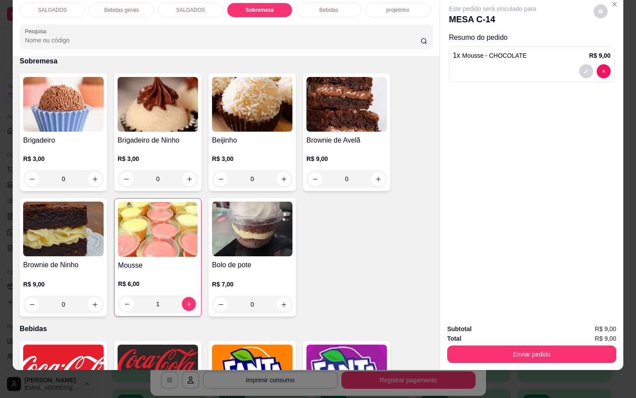
click at [455, 343] on div "Enviar pedido" at bounding box center [531, 353] width 169 height 20
click at [458, 343] on div "Enviar pedido" at bounding box center [531, 353] width 169 height 20
click at [460, 345] on button "Enviar pedido" at bounding box center [531, 353] width 169 height 17
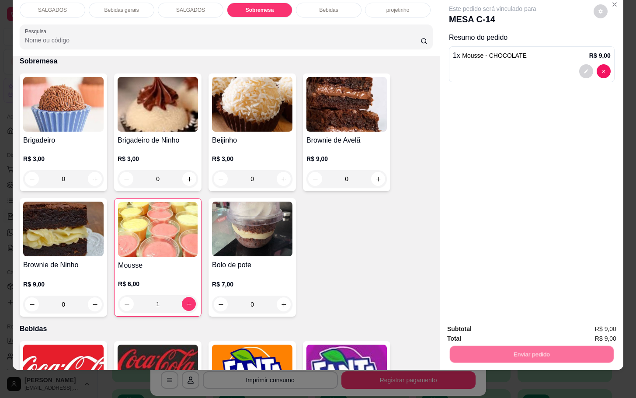
click at [466, 329] on button "Não registrar e enviar pedido" at bounding box center [501, 323] width 88 height 16
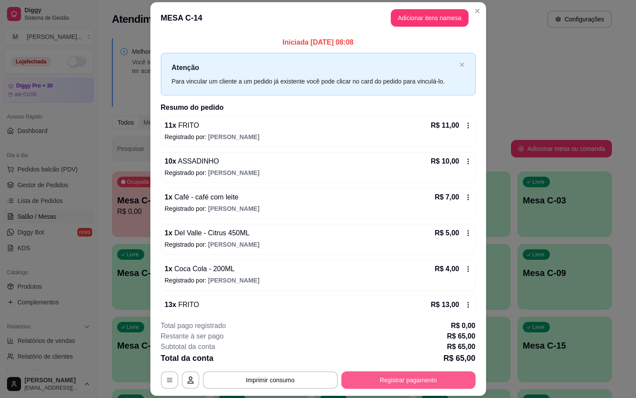
click at [414, 378] on button "Registrar pagamento" at bounding box center [408, 379] width 134 height 17
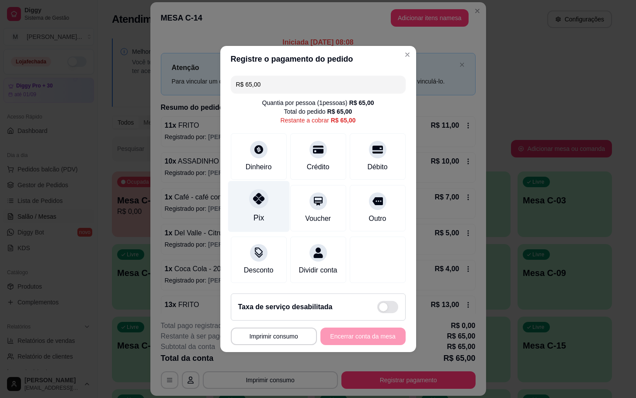
click at [264, 197] on div at bounding box center [258, 198] width 19 height 19
type input "R$ 0,00"
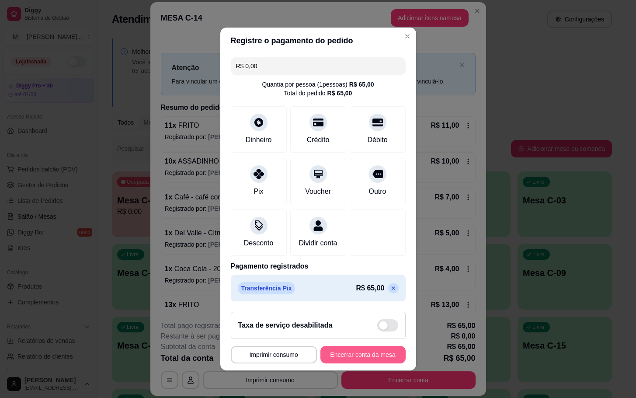
click at [363, 363] on button "Encerrar conta da mesa" at bounding box center [362, 354] width 85 height 17
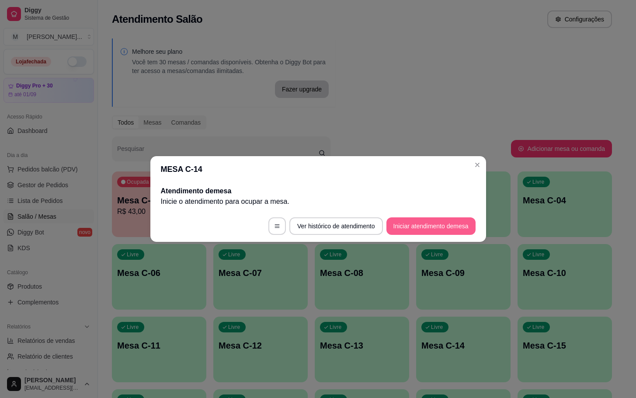
click at [432, 229] on button "Iniciar atendimento de mesa" at bounding box center [430, 225] width 89 height 17
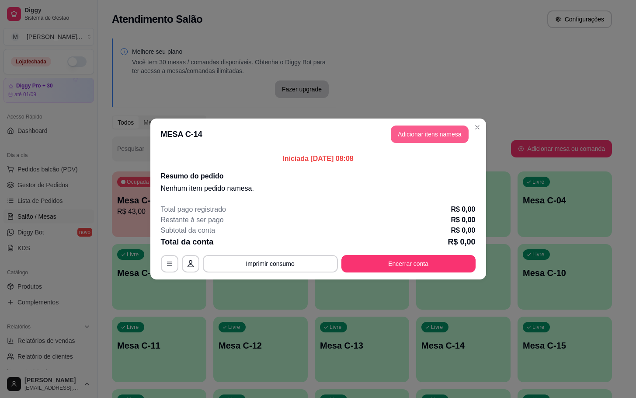
click at [429, 129] on button "Adicionar itens na mesa" at bounding box center [430, 133] width 78 height 17
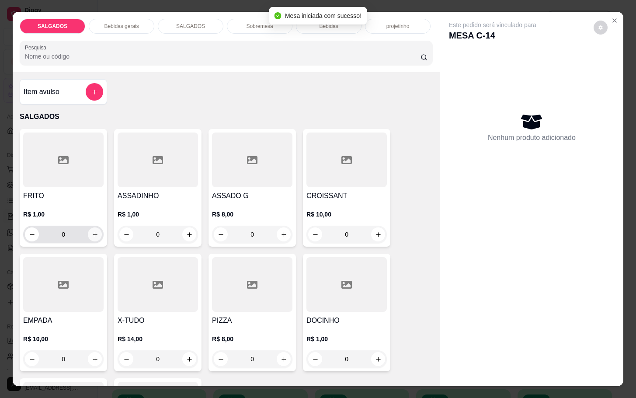
click at [92, 231] on icon "increase-product-quantity" at bounding box center [95, 234] width 7 height 7
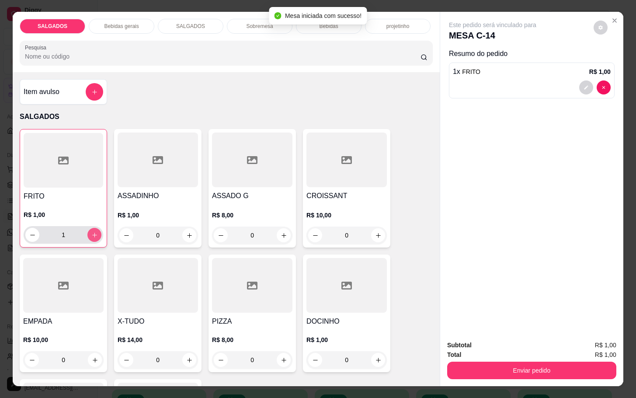
click at [91, 232] on icon "increase-product-quantity" at bounding box center [94, 235] width 7 height 7
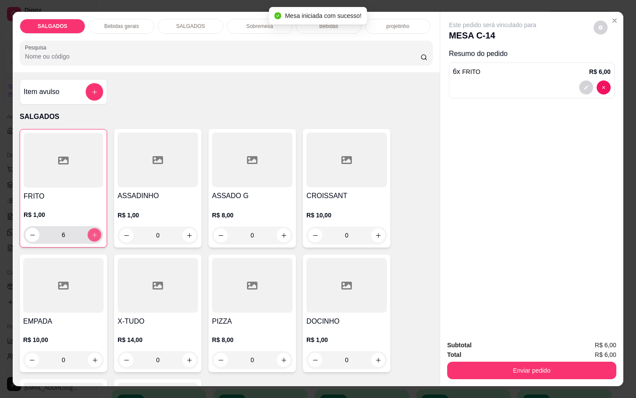
click at [91, 232] on icon "increase-product-quantity" at bounding box center [94, 235] width 7 height 7
type input "9"
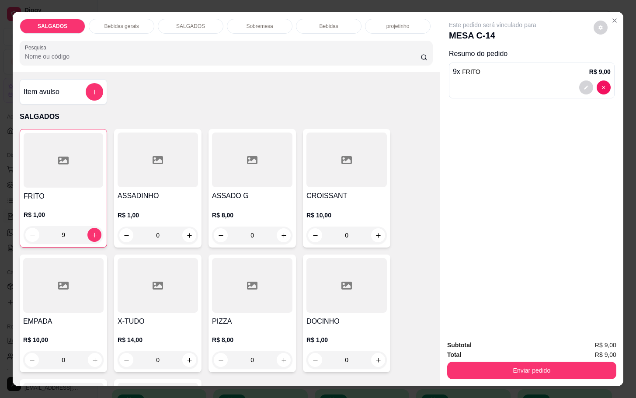
click at [124, 23] on p "Bebidas gerais" at bounding box center [121, 26] width 35 height 7
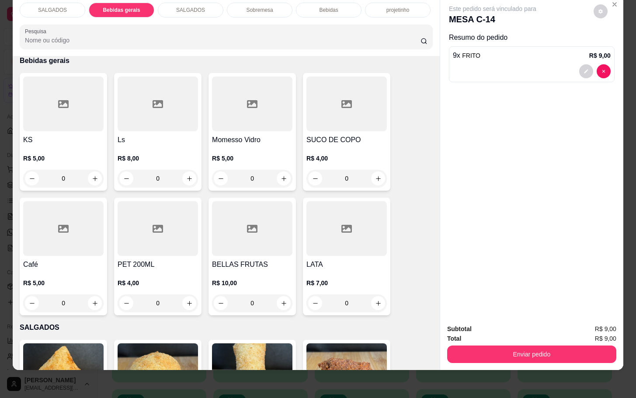
click at [309, 5] on div "Bebidas" at bounding box center [329, 10] width 66 height 15
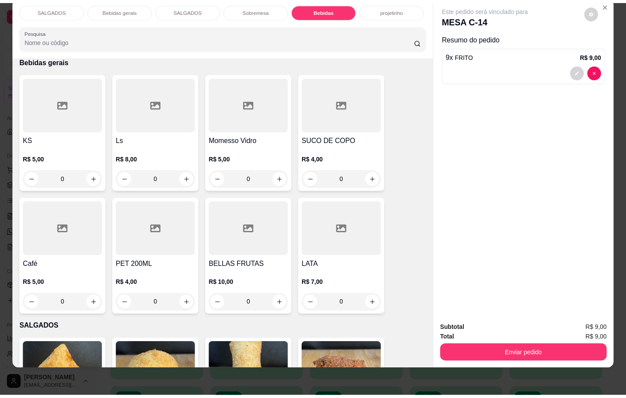
scroll to position [1627, 0]
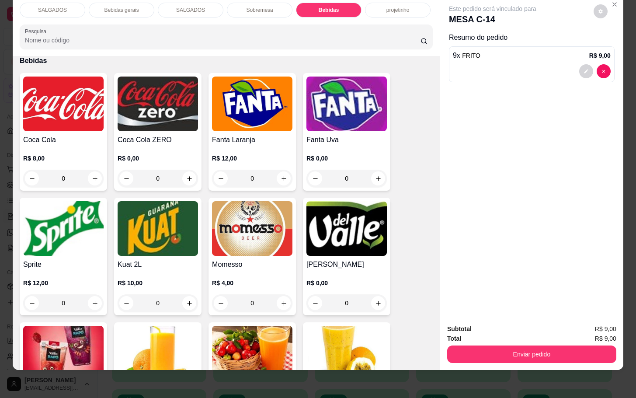
click at [256, 201] on img at bounding box center [252, 228] width 80 height 55
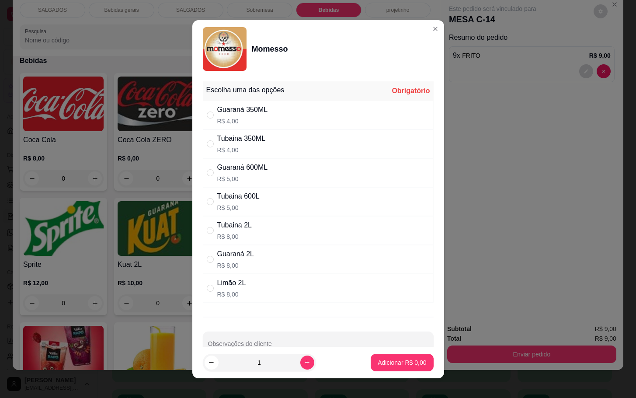
click at [271, 183] on div "Guaraná 600ML R$ 5,00" at bounding box center [318, 172] width 231 height 29
radio input "true"
click at [406, 360] on p "Adicionar R$ 5,00" at bounding box center [402, 362] width 49 height 9
type input "1"
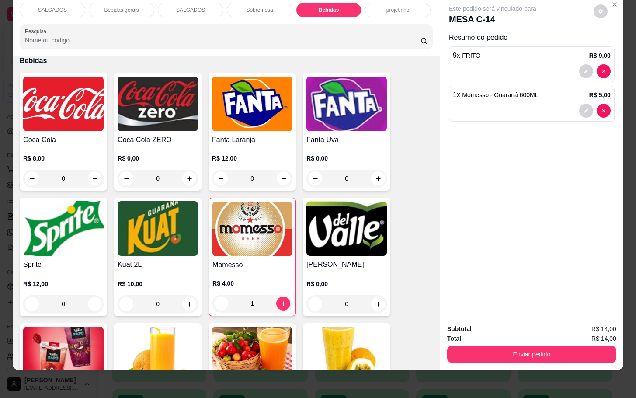
click at [511, 343] on div "Enviar pedido" at bounding box center [531, 353] width 169 height 20
click at [518, 345] on button "Enviar pedido" at bounding box center [531, 353] width 169 height 17
click at [521, 327] on button "Não registrar e enviar pedido" at bounding box center [501, 323] width 91 height 17
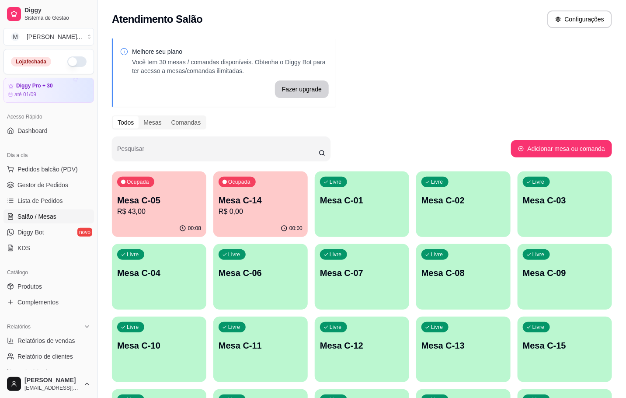
click at [281, 195] on p "Mesa C-14" at bounding box center [261, 200] width 84 height 12
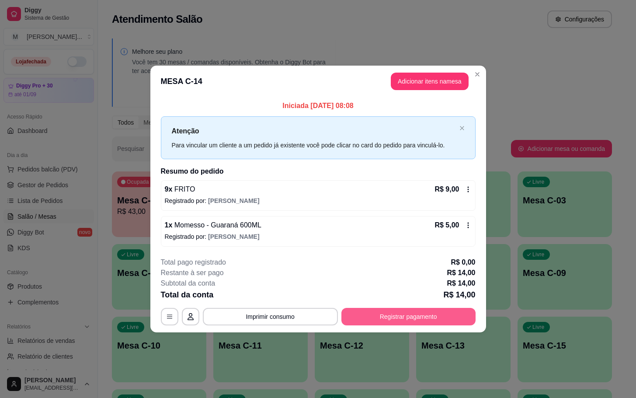
click at [400, 323] on button "Registrar pagamento" at bounding box center [408, 316] width 134 height 17
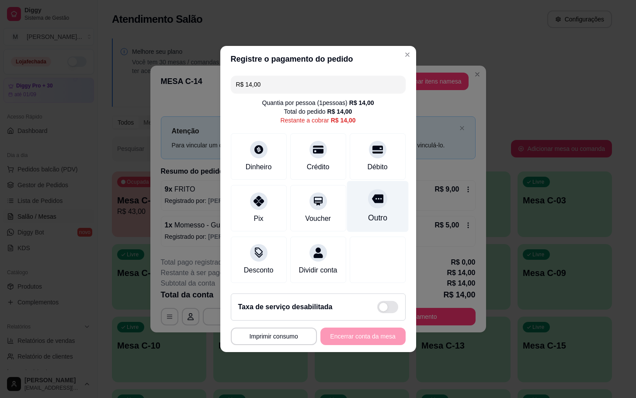
click at [368, 214] on div "Outro" at bounding box center [377, 217] width 19 height 11
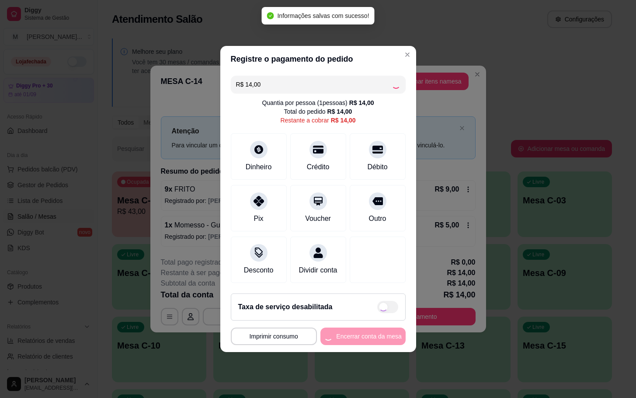
type input "R$ 0,00"
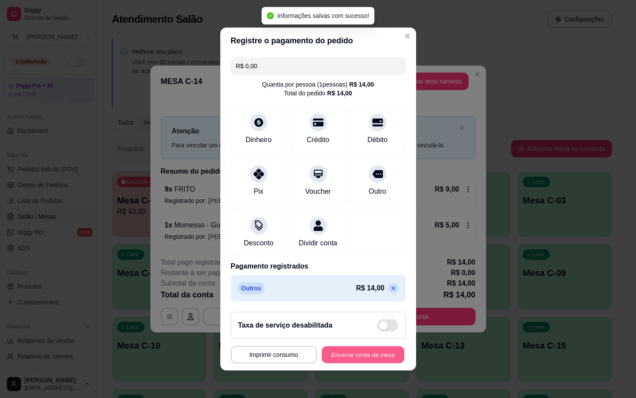
click at [349, 363] on button "Encerrar conta da mesa" at bounding box center [363, 354] width 83 height 17
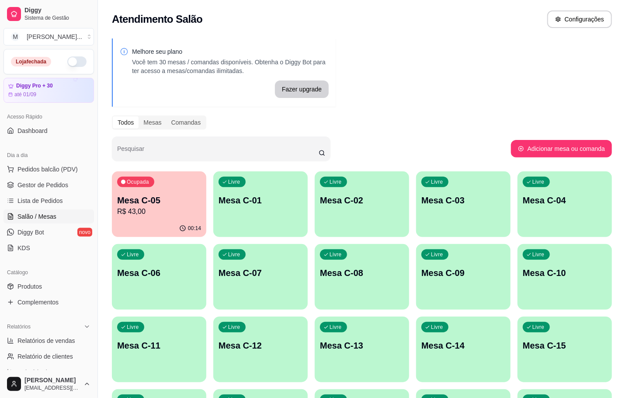
click at [162, 176] on div "Ocupada Mesa C-05 R$ 43,00" at bounding box center [159, 195] width 94 height 49
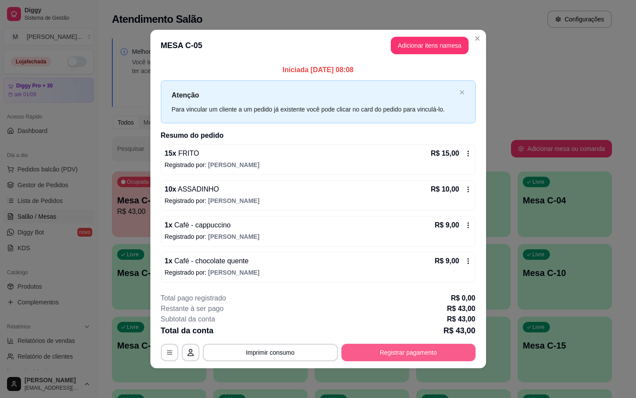
click at [434, 345] on button "Registrar pagamento" at bounding box center [408, 352] width 134 height 17
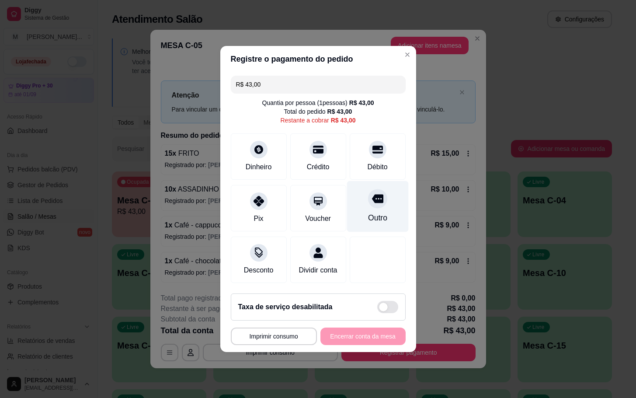
click at [368, 200] on div at bounding box center [377, 198] width 19 height 19
type input "R$ 0,00"
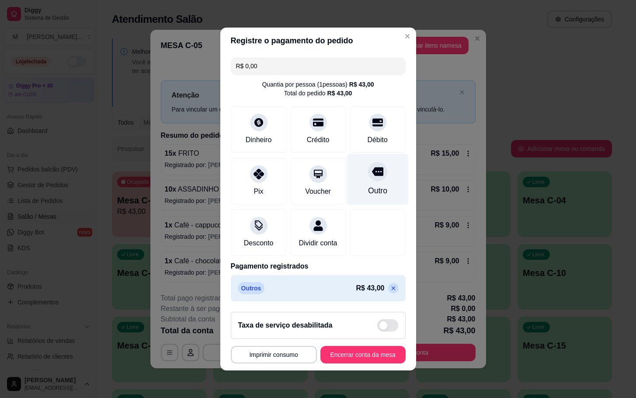
click at [368, 191] on div "Outro" at bounding box center [377, 190] width 19 height 11
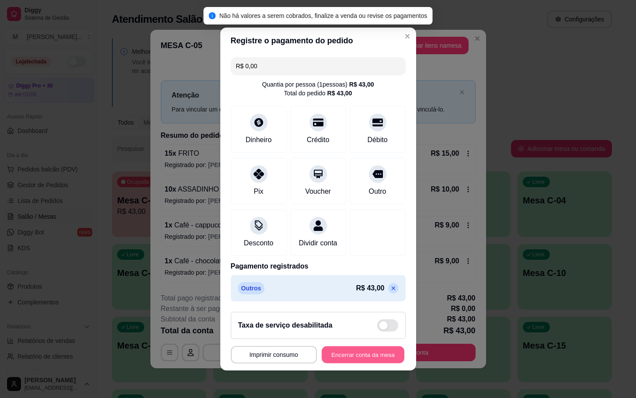
click at [346, 363] on button "Encerrar conta da mesa" at bounding box center [363, 354] width 83 height 17
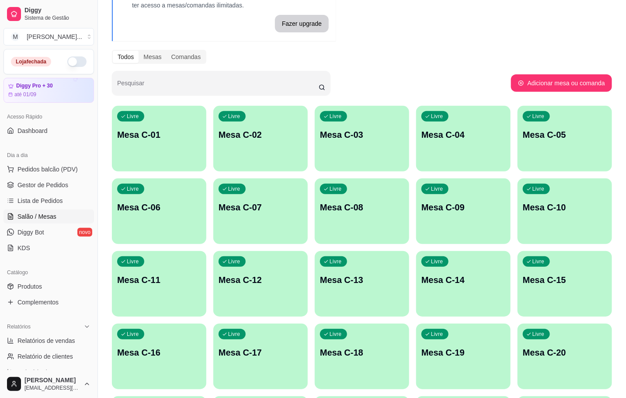
scroll to position [197, 0]
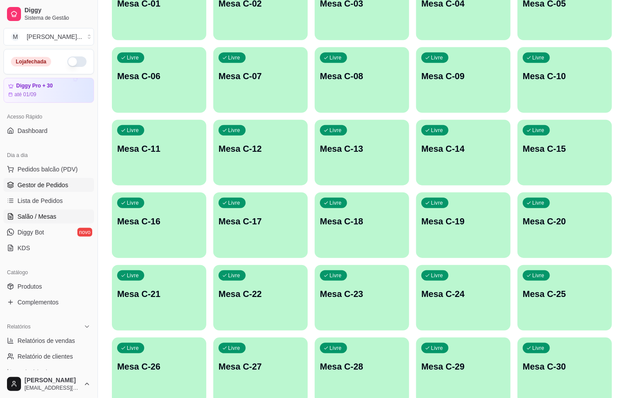
click at [52, 187] on span "Gestor de Pedidos" at bounding box center [42, 185] width 51 height 9
